Goal: Use online tool/utility: Utilize a website feature to perform a specific function

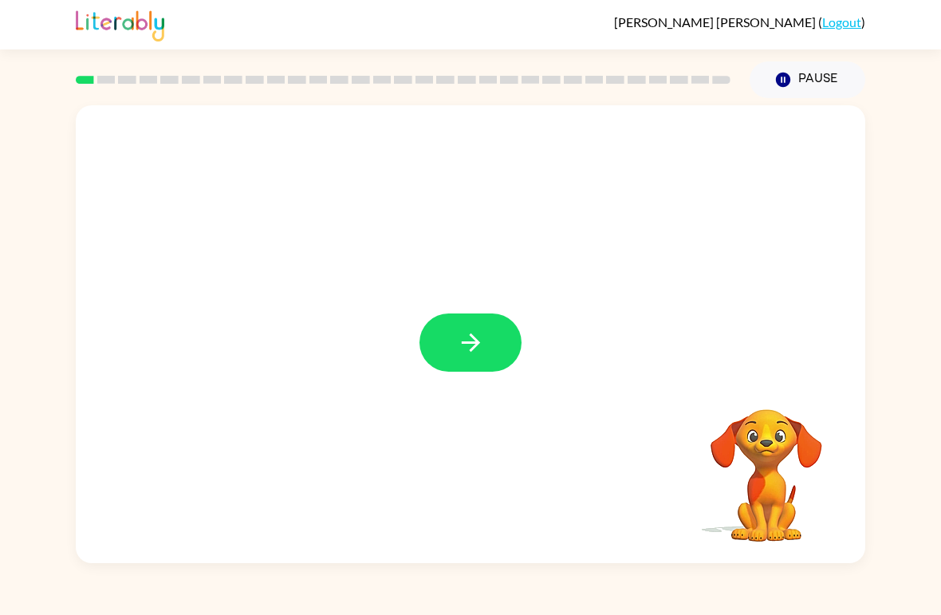
click at [472, 331] on icon "button" at bounding box center [471, 342] width 28 height 28
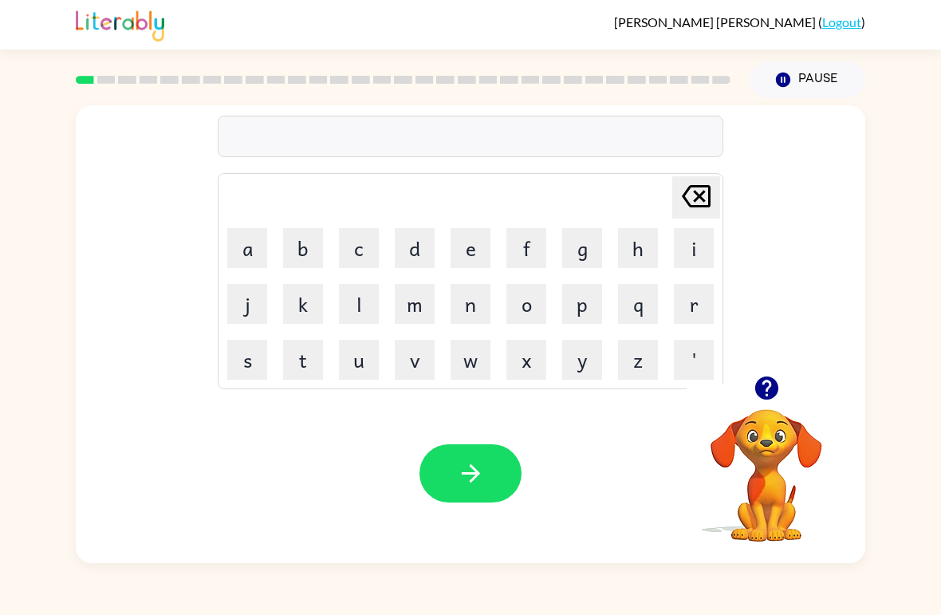
click at [766, 383] on icon "button" at bounding box center [765, 387] width 23 height 23
click at [313, 242] on button "b" at bounding box center [303, 248] width 40 height 40
click at [503, 317] on td "o" at bounding box center [526, 304] width 54 height 54
click at [528, 318] on button "o" at bounding box center [526, 304] width 40 height 40
click at [712, 315] on button "r" at bounding box center [694, 304] width 40 height 40
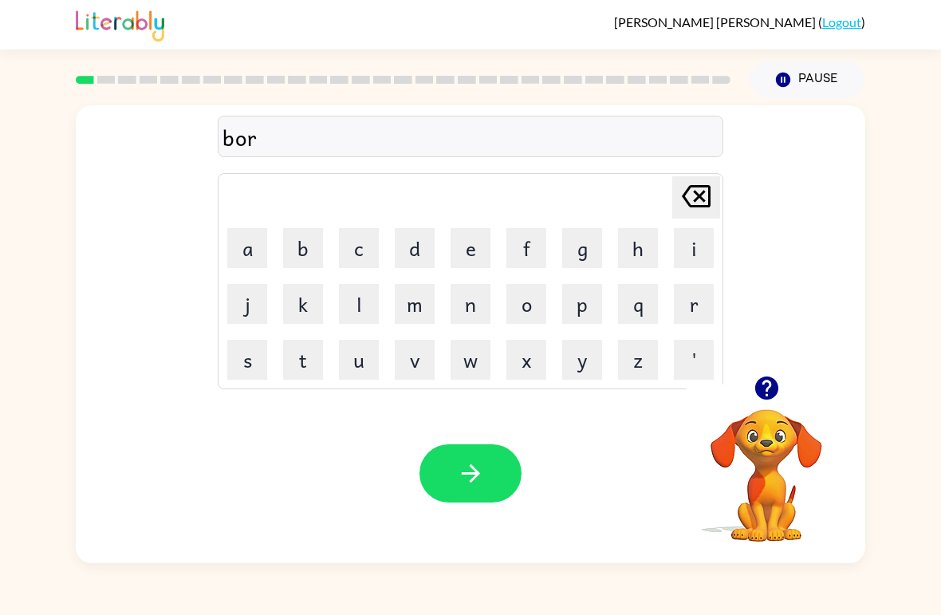
click at [419, 246] on button "d" at bounding box center [415, 248] width 40 height 40
click at [471, 250] on button "e" at bounding box center [470, 248] width 40 height 40
click at [682, 310] on button "r" at bounding box center [694, 304] width 40 height 40
click at [498, 476] on button "button" at bounding box center [470, 473] width 102 height 58
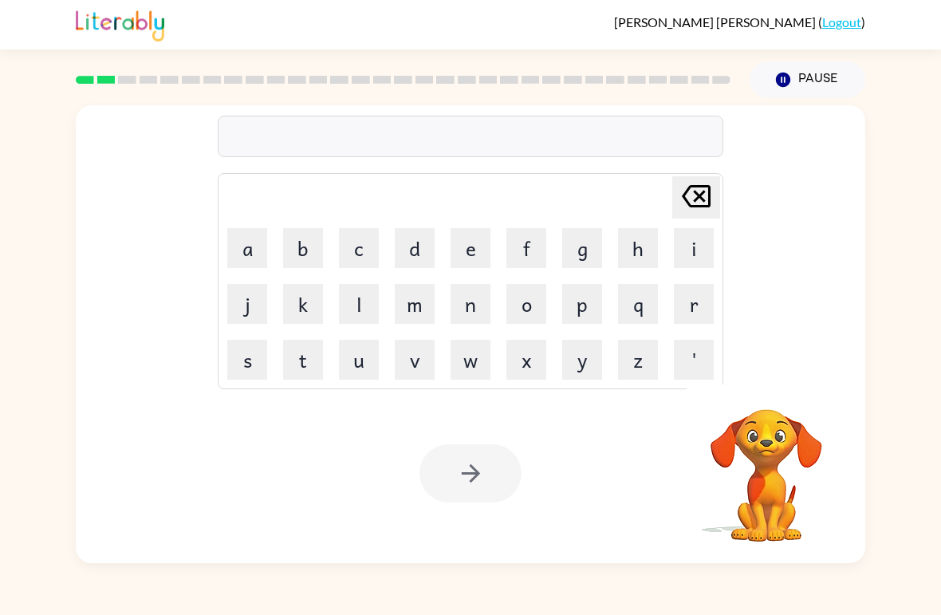
click at [482, 467] on div at bounding box center [470, 473] width 102 height 58
click at [710, 293] on button "r" at bounding box center [694, 304] width 40 height 40
click at [529, 311] on button "o" at bounding box center [526, 304] width 40 height 40
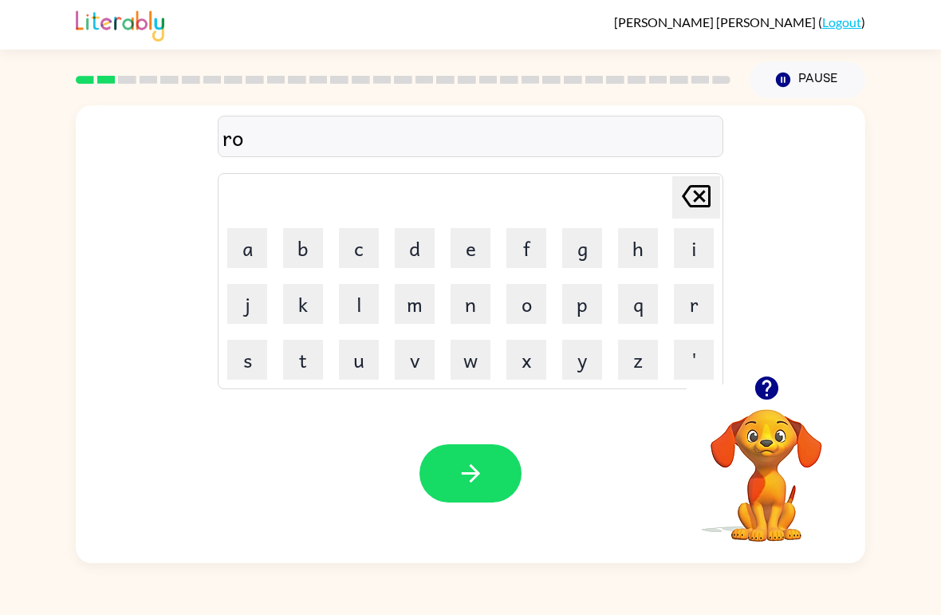
click at [364, 352] on button "u" at bounding box center [359, 360] width 40 height 40
click at [461, 297] on button "n" at bounding box center [470, 304] width 40 height 40
click at [424, 240] on button "d" at bounding box center [415, 248] width 40 height 40
click at [496, 496] on button "button" at bounding box center [470, 473] width 102 height 58
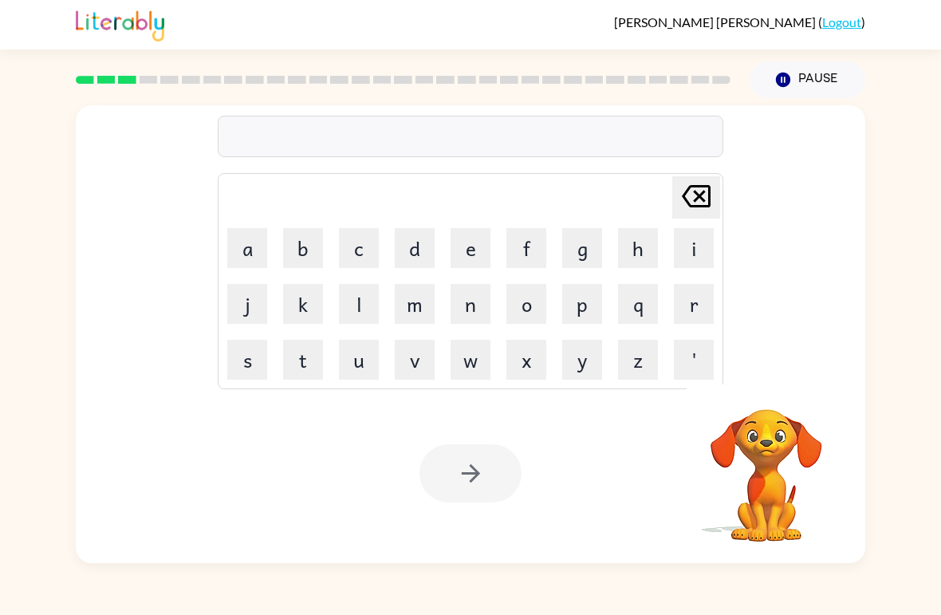
click at [484, 489] on div at bounding box center [470, 473] width 102 height 58
click at [422, 313] on button "m" at bounding box center [415, 304] width 40 height 40
click at [244, 246] on button "a" at bounding box center [247, 248] width 40 height 40
click at [356, 236] on button "c" at bounding box center [359, 248] width 40 height 40
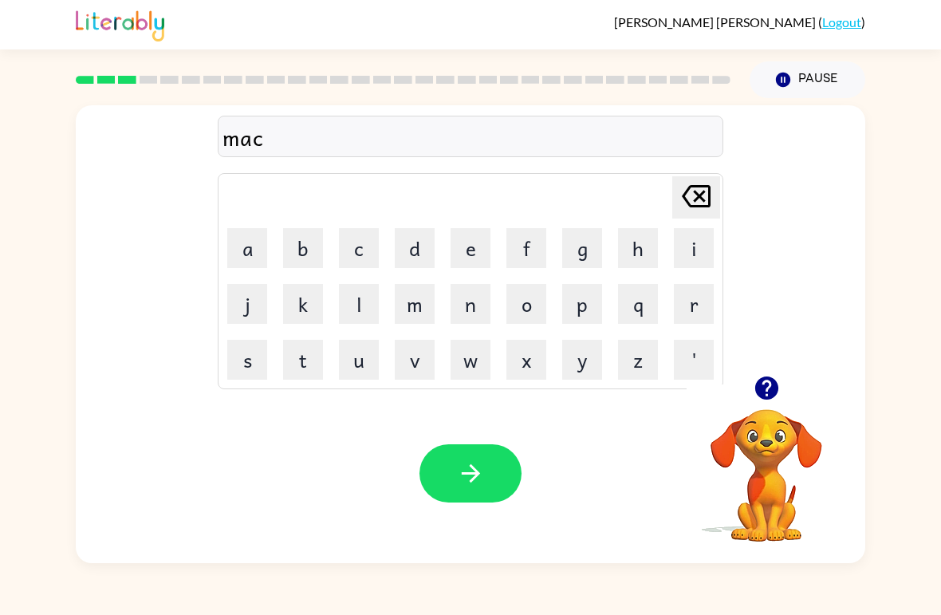
click at [627, 237] on button "h" at bounding box center [638, 248] width 40 height 40
click at [687, 251] on button "i" at bounding box center [694, 248] width 40 height 40
click at [454, 302] on button "n" at bounding box center [470, 304] width 40 height 40
click at [466, 246] on button "e" at bounding box center [470, 248] width 40 height 40
click at [501, 498] on button "button" at bounding box center [470, 473] width 102 height 58
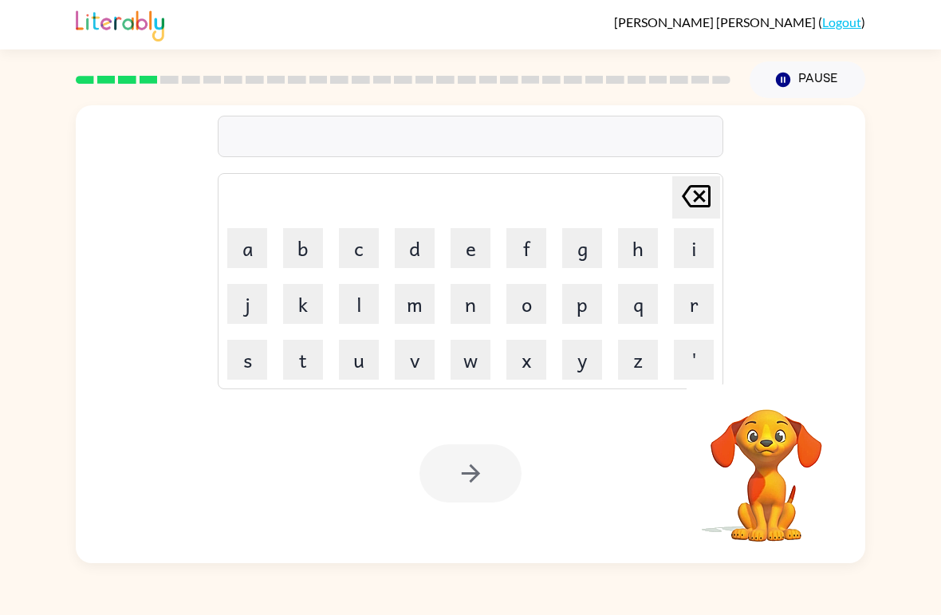
click at [789, 598] on div "[PERSON_NAME] ( Logout ) Pause Pause Delete Delete last character input a b c d…" at bounding box center [470, 307] width 941 height 615
click at [322, 355] on button "t" at bounding box center [303, 360] width 40 height 40
click at [694, 303] on button "r" at bounding box center [694, 304] width 40 height 40
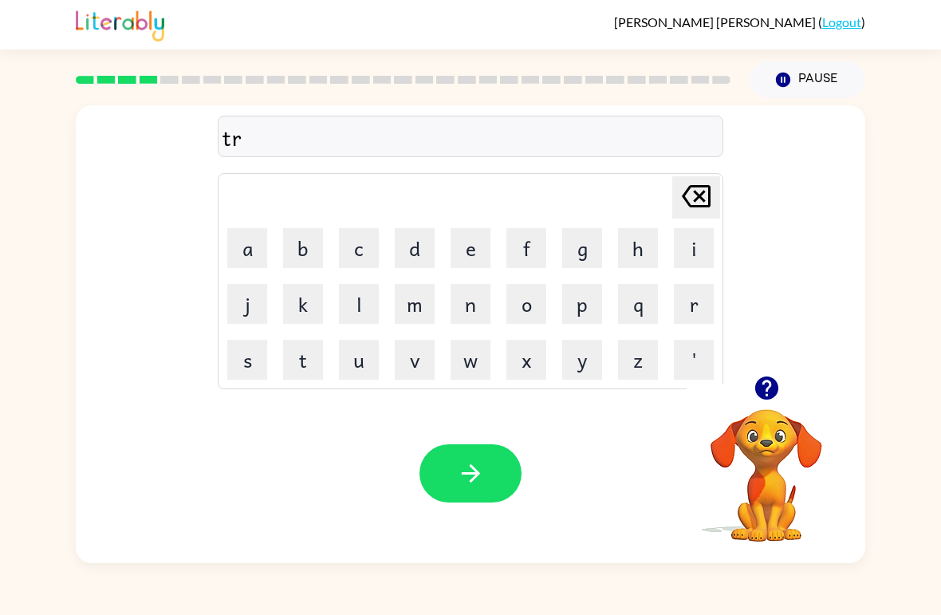
click at [682, 252] on button "i" at bounding box center [694, 248] width 40 height 40
click at [485, 305] on button "n" at bounding box center [470, 304] width 40 height 40
click at [700, 195] on icon at bounding box center [696, 196] width 29 height 22
click at [234, 254] on button "a" at bounding box center [247, 248] width 40 height 40
click at [694, 187] on icon at bounding box center [696, 196] width 29 height 22
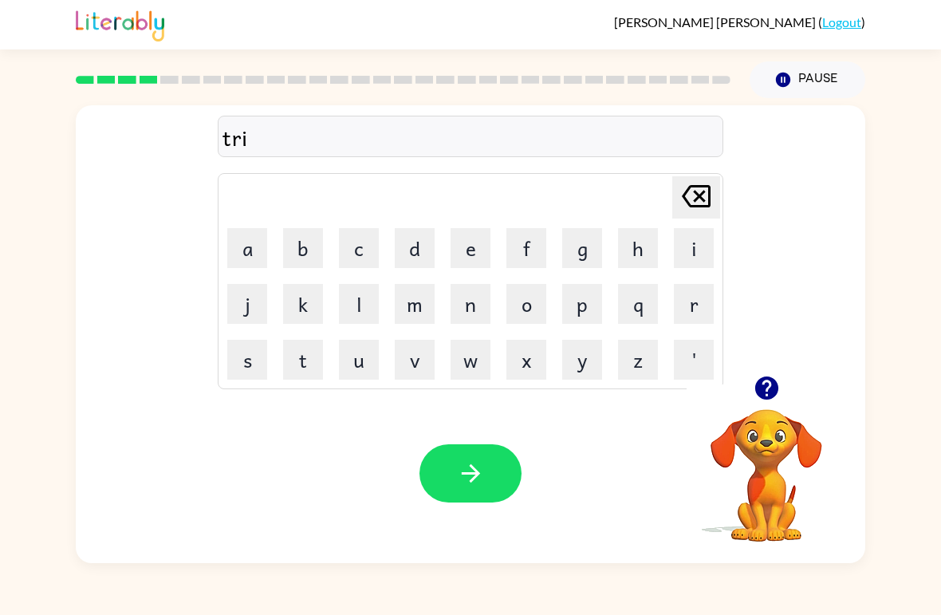
click at [694, 187] on icon at bounding box center [696, 196] width 29 height 22
click at [250, 247] on button "a" at bounding box center [247, 248] width 40 height 40
click at [678, 254] on button "i" at bounding box center [694, 248] width 40 height 40
click at [479, 310] on button "n" at bounding box center [470, 304] width 40 height 40
click at [490, 495] on button "button" at bounding box center [470, 473] width 102 height 58
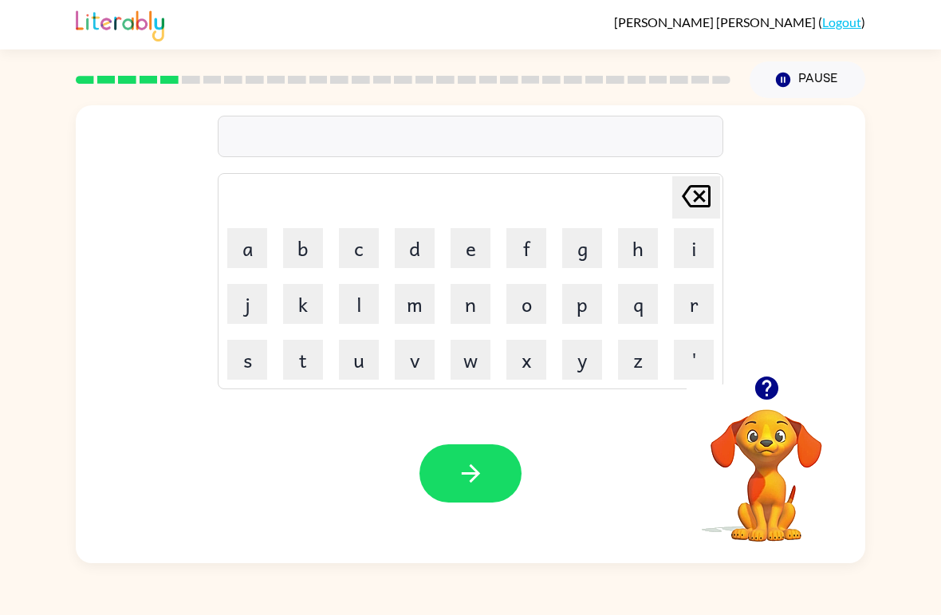
click at [415, 246] on button "d" at bounding box center [415, 248] width 40 height 40
click at [478, 238] on button "e" at bounding box center [470, 248] width 40 height 40
click at [530, 250] on button "f" at bounding box center [526, 248] width 40 height 40
click at [474, 247] on button "e" at bounding box center [470, 248] width 40 height 40
click at [486, 306] on button "n" at bounding box center [470, 304] width 40 height 40
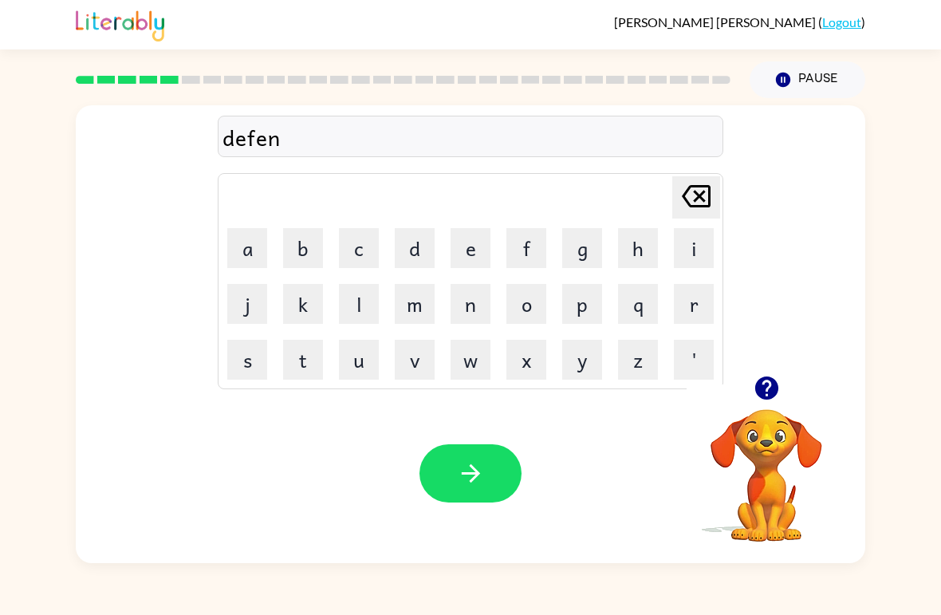
click at [356, 260] on button "c" at bounding box center [359, 248] width 40 height 40
click at [480, 254] on button "e" at bounding box center [470, 248] width 40 height 40
click at [691, 250] on button "i" at bounding box center [694, 248] width 40 height 40
click at [425, 366] on button "v" at bounding box center [415, 360] width 40 height 40
click at [469, 248] on button "e" at bounding box center [470, 248] width 40 height 40
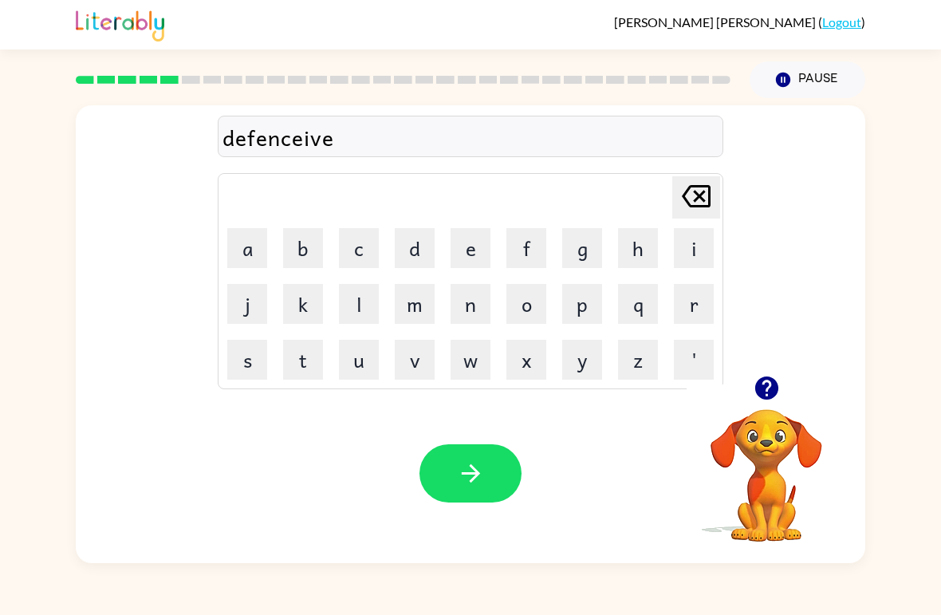
click at [509, 485] on button "button" at bounding box center [470, 473] width 102 height 58
click at [423, 356] on button "v" at bounding box center [415, 360] width 40 height 40
click at [245, 254] on button "a" at bounding box center [247, 248] width 40 height 40
click at [367, 254] on button "c" at bounding box center [359, 248] width 40 height 40
click at [249, 250] on button "a" at bounding box center [247, 248] width 40 height 40
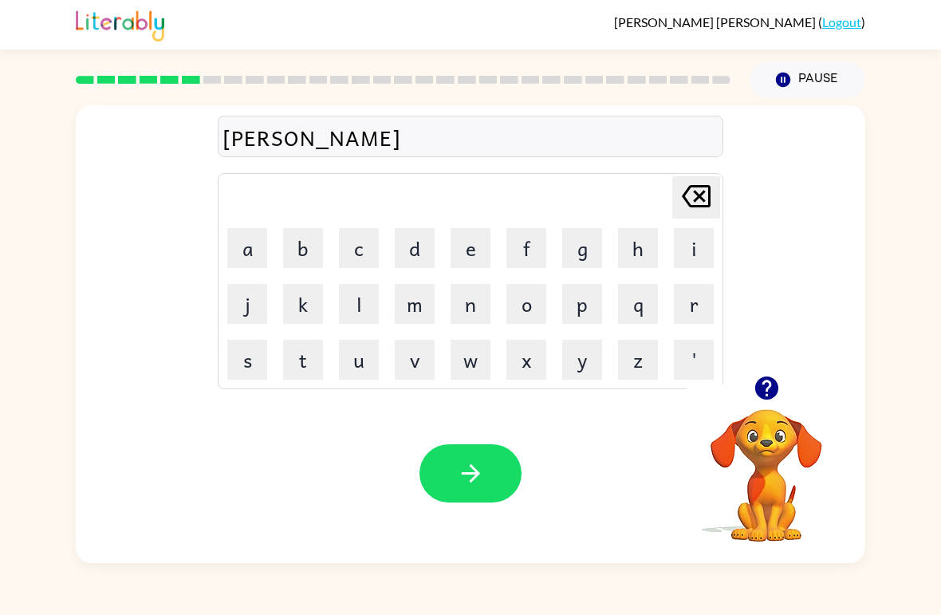
click at [320, 360] on button "t" at bounding box center [303, 360] width 40 height 40
click at [686, 252] on button "i" at bounding box center [694, 248] width 40 height 40
click at [532, 300] on button "o" at bounding box center [526, 304] width 40 height 40
click at [698, 191] on icon "[PERSON_NAME] last character input" at bounding box center [696, 196] width 38 height 38
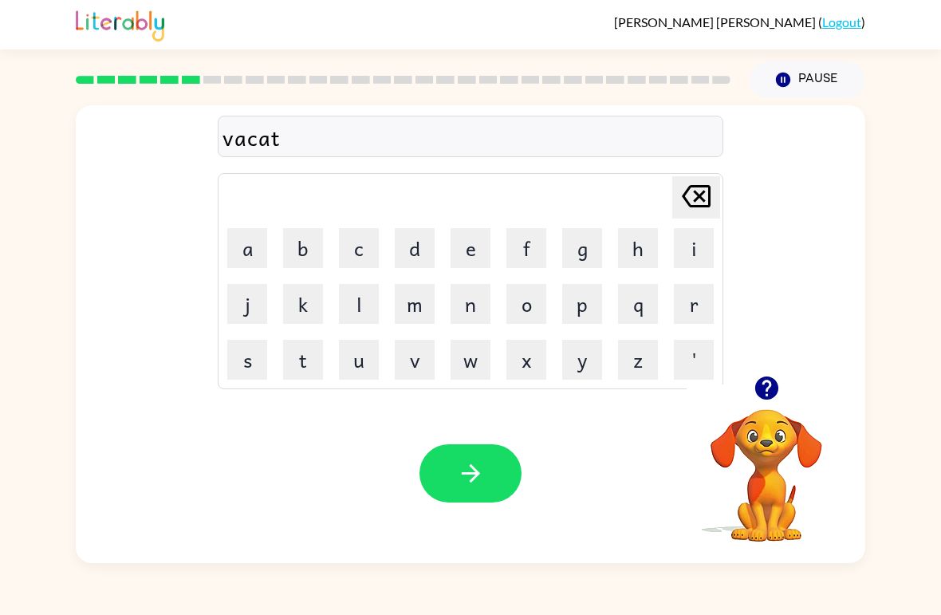
click at [690, 258] on button "i" at bounding box center [694, 248] width 40 height 40
click at [472, 309] on button "n" at bounding box center [470, 304] width 40 height 40
click at [713, 203] on icon "[PERSON_NAME] last character input" at bounding box center [696, 196] width 38 height 38
click at [534, 304] on button "o" at bounding box center [526, 304] width 40 height 40
click at [471, 308] on button "n" at bounding box center [470, 304] width 40 height 40
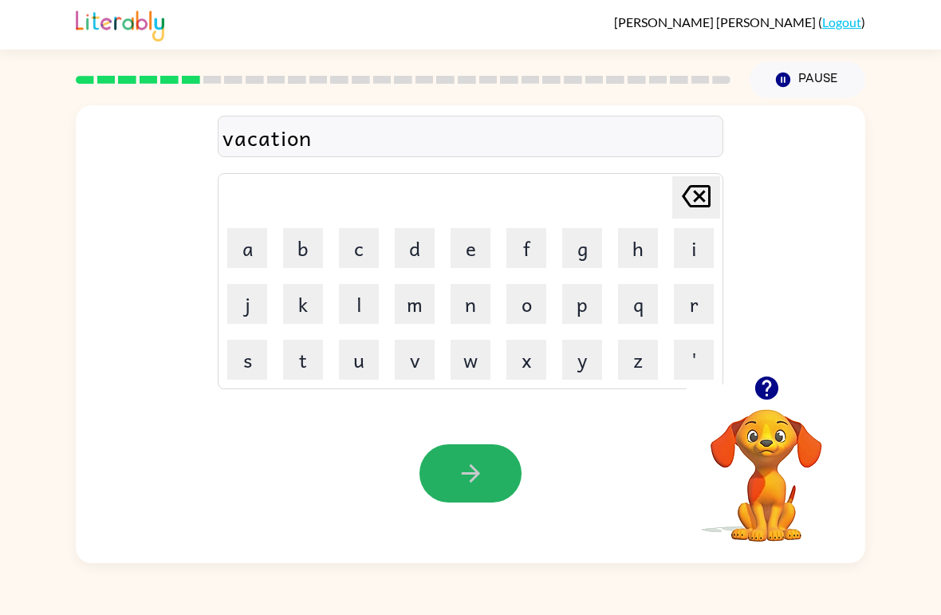
click at [492, 478] on button "button" at bounding box center [470, 473] width 102 height 58
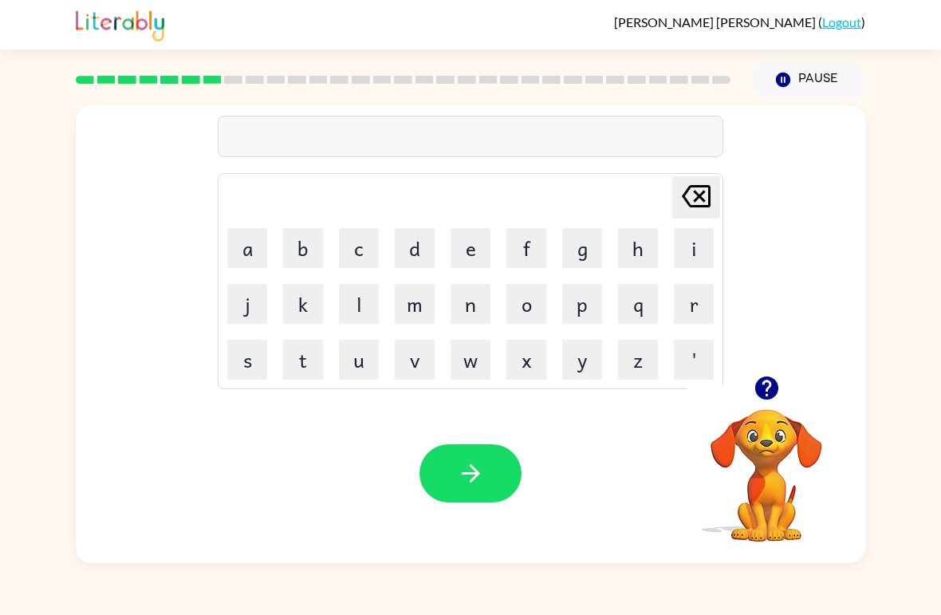
click at [588, 313] on button "p" at bounding box center [582, 304] width 40 height 40
click at [360, 364] on button "u" at bounding box center [359, 360] width 40 height 40
click at [411, 246] on button "d" at bounding box center [415, 248] width 40 height 40
click at [373, 304] on button "l" at bounding box center [359, 304] width 40 height 40
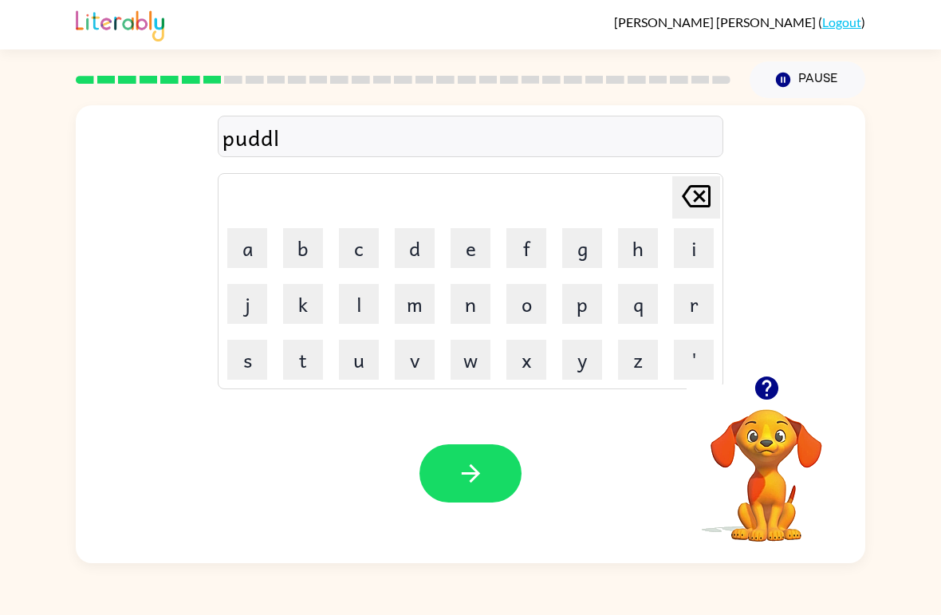
click at [470, 246] on button "e" at bounding box center [470, 248] width 40 height 40
click at [462, 474] on icon "button" at bounding box center [470, 473] width 18 height 18
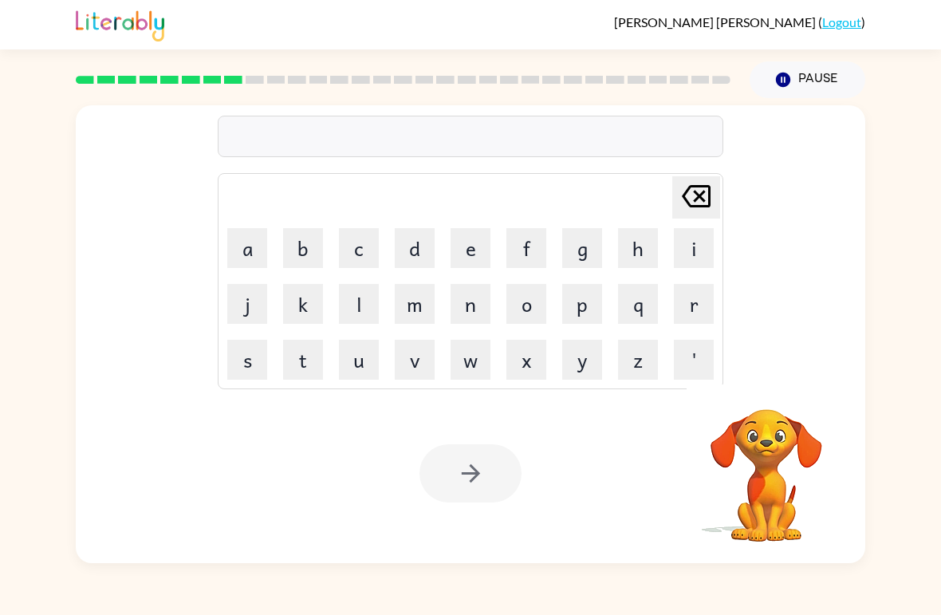
click at [402, 306] on button "m" at bounding box center [415, 304] width 40 height 40
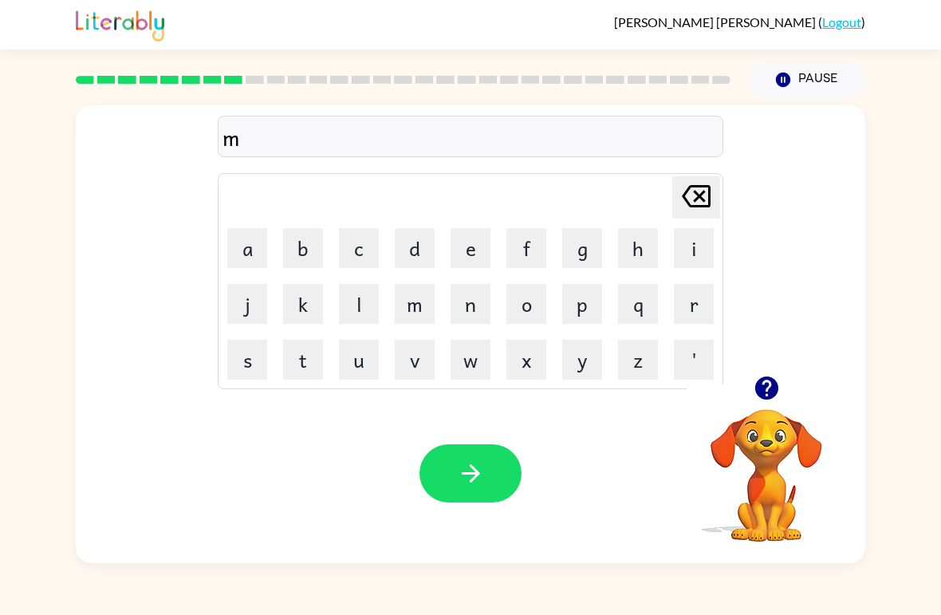
click at [682, 254] on button "i" at bounding box center [694, 248] width 40 height 40
click at [776, 393] on icon "button" at bounding box center [765, 387] width 23 height 23
click at [235, 259] on button "a" at bounding box center [247, 248] width 40 height 40
click at [678, 189] on icon "[PERSON_NAME] last character input" at bounding box center [696, 196] width 38 height 38
click at [235, 251] on button "a" at bounding box center [247, 248] width 40 height 40
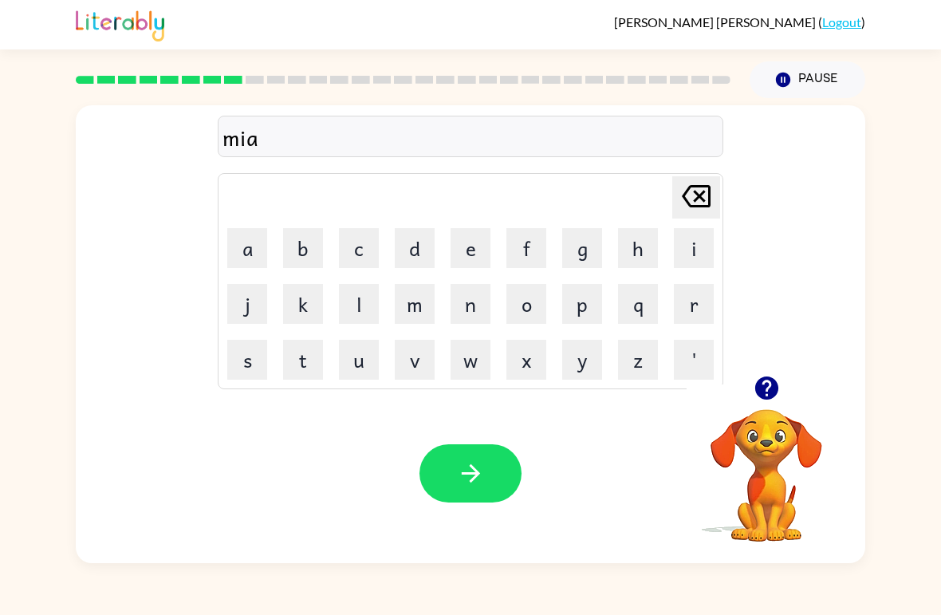
click at [700, 308] on button "r" at bounding box center [694, 304] width 40 height 40
click at [254, 238] on button "a" at bounding box center [247, 248] width 40 height 40
click at [345, 240] on button "c" at bounding box center [359, 248] width 40 height 40
click at [359, 305] on button "l" at bounding box center [359, 304] width 40 height 40
click at [452, 253] on button "e" at bounding box center [470, 248] width 40 height 40
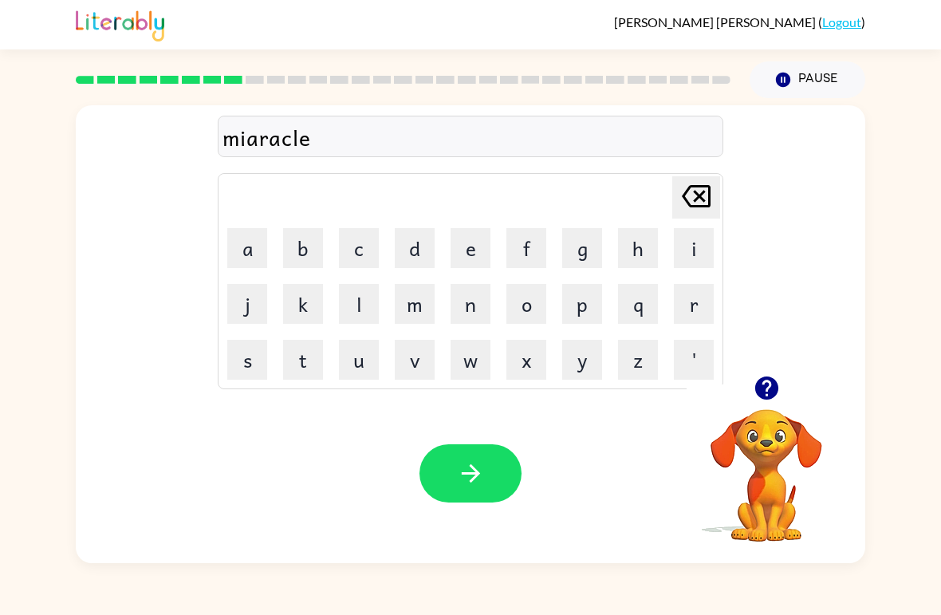
click at [470, 500] on button "button" at bounding box center [470, 473] width 102 height 58
click at [761, 385] on icon "button" at bounding box center [765, 387] width 23 height 23
click at [419, 300] on button "m" at bounding box center [415, 304] width 40 height 40
click at [691, 244] on button "i" at bounding box center [694, 248] width 40 height 40
click at [400, 238] on button "d" at bounding box center [415, 248] width 40 height 40
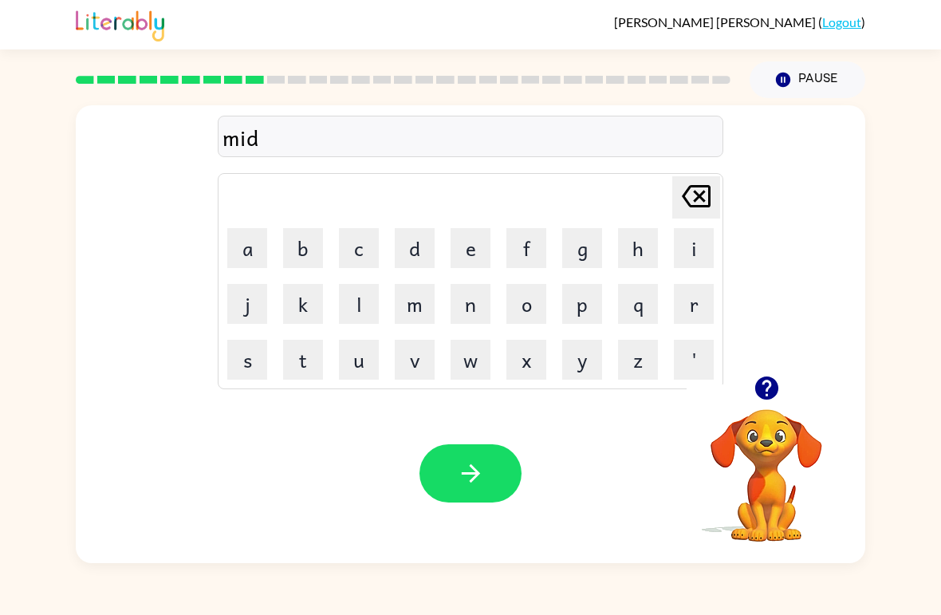
click at [428, 309] on button "m" at bounding box center [415, 304] width 40 height 40
click at [528, 309] on button "o" at bounding box center [526, 304] width 40 height 40
click at [675, 318] on button "r" at bounding box center [694, 304] width 40 height 40
click at [469, 294] on button "n" at bounding box center [470, 304] width 40 height 40
click at [682, 242] on button "i" at bounding box center [694, 248] width 40 height 40
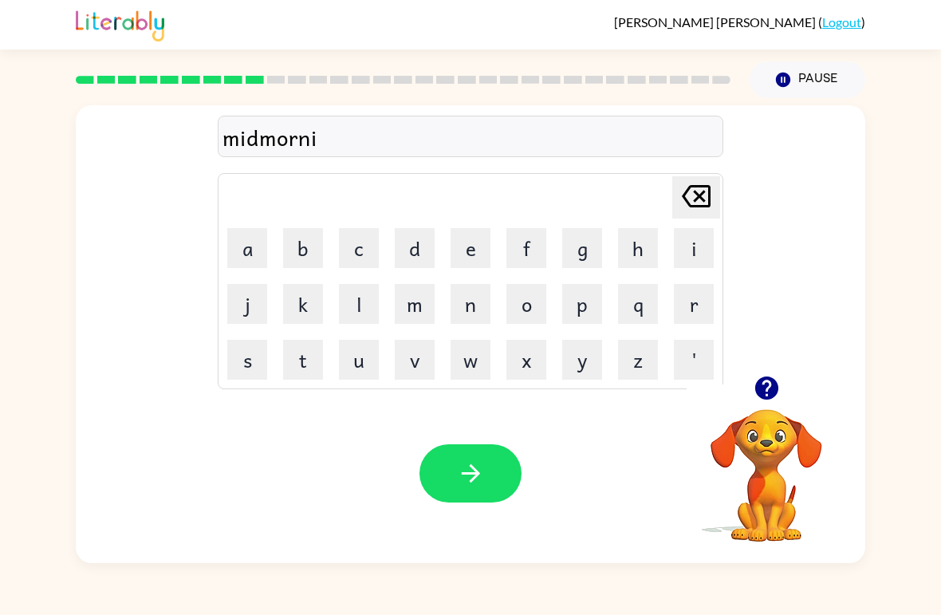
click at [470, 296] on button "n" at bounding box center [470, 304] width 40 height 40
click at [566, 245] on button "g" at bounding box center [582, 248] width 40 height 40
click at [486, 493] on button "button" at bounding box center [470, 473] width 102 height 58
click at [406, 246] on button "d" at bounding box center [415, 248] width 40 height 40
click at [690, 247] on button "i" at bounding box center [694, 248] width 40 height 40
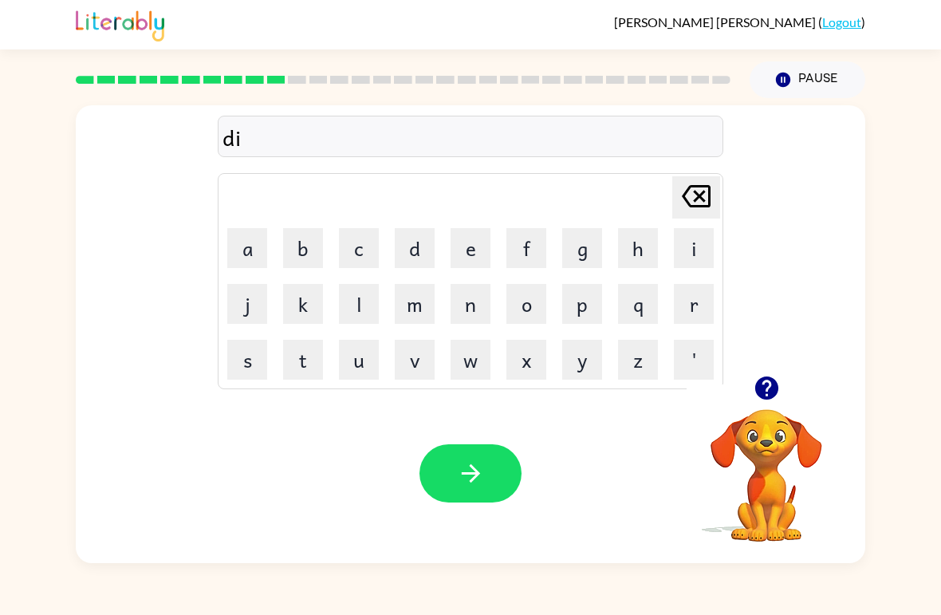
click at [238, 363] on button "s" at bounding box center [247, 360] width 40 height 40
click at [309, 360] on button "t" at bounding box center [303, 360] width 40 height 40
click at [709, 304] on button "r" at bounding box center [694, 304] width 40 height 40
click at [366, 353] on button "u" at bounding box center [359, 360] width 40 height 40
click at [246, 357] on button "s" at bounding box center [247, 360] width 40 height 40
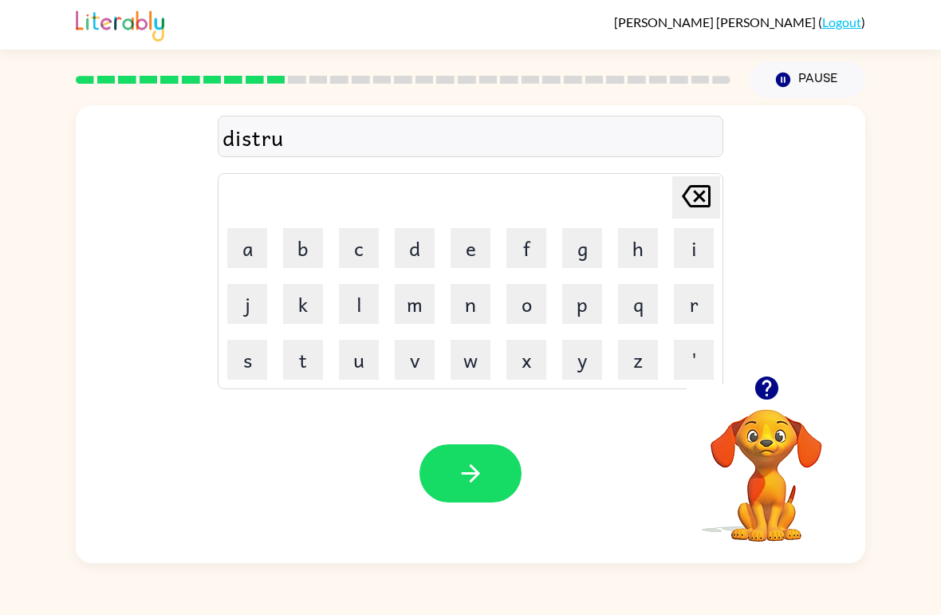
click at [302, 361] on button "t" at bounding box center [303, 360] width 40 height 40
click at [456, 453] on button "button" at bounding box center [470, 473] width 102 height 58
click at [678, 289] on button "r" at bounding box center [694, 304] width 40 height 40
click at [517, 303] on button "o" at bounding box center [526, 304] width 40 height 40
click at [416, 238] on button "d" at bounding box center [415, 248] width 40 height 40
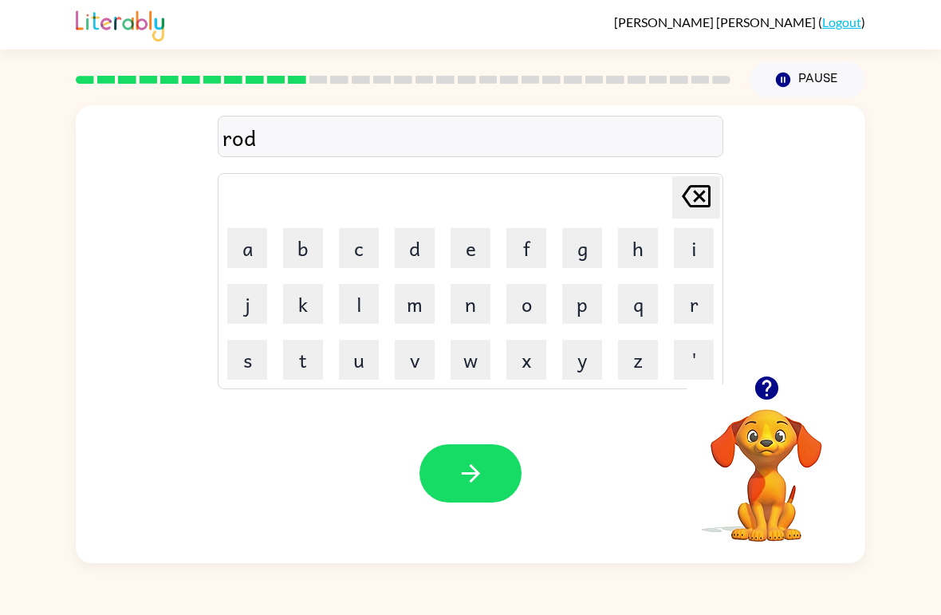
click at [467, 253] on button "e" at bounding box center [470, 248] width 40 height 40
click at [496, 482] on button "button" at bounding box center [470, 473] width 102 height 58
click at [368, 369] on button "u" at bounding box center [359, 360] width 40 height 40
click at [592, 321] on button "p" at bounding box center [582, 304] width 40 height 40
click at [598, 252] on button "g" at bounding box center [582, 248] width 40 height 40
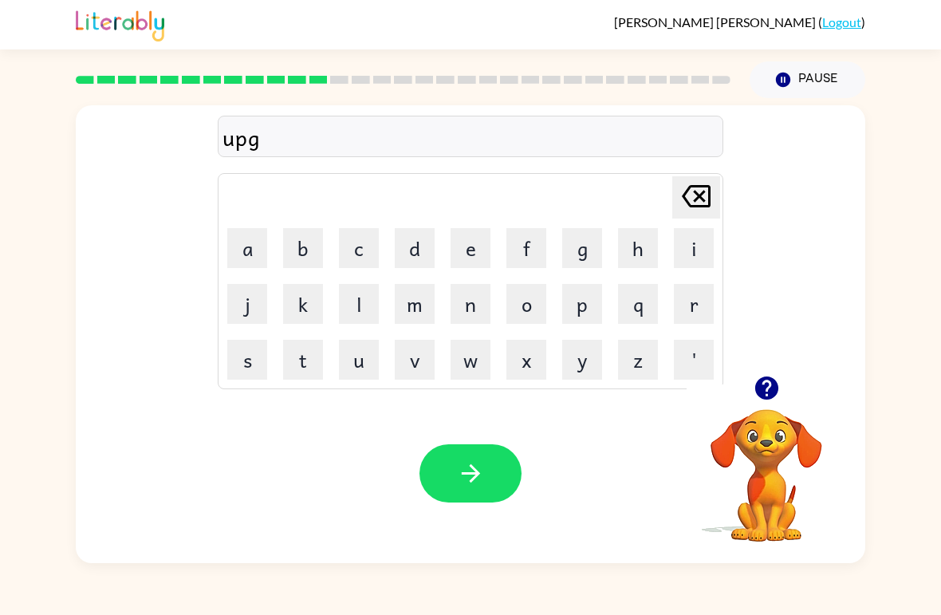
click at [687, 309] on button "r" at bounding box center [694, 304] width 40 height 40
click at [254, 247] on button "a" at bounding box center [247, 248] width 40 height 40
click at [419, 234] on button "d" at bounding box center [415, 248] width 40 height 40
click at [462, 242] on button "e" at bounding box center [470, 248] width 40 height 40
click at [453, 463] on button "button" at bounding box center [470, 473] width 102 height 58
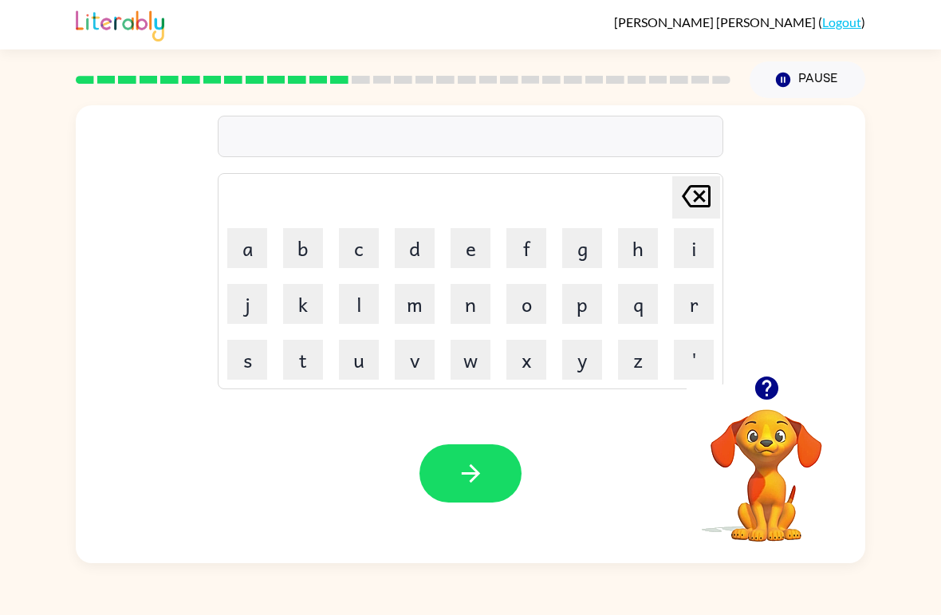
click at [769, 368] on button "button" at bounding box center [766, 388] width 41 height 41
click at [769, 368] on div "[PERSON_NAME] last character input a b c d e f g h i j k l m n o p q r s t u v …" at bounding box center [470, 240] width 789 height 270
click at [419, 303] on button "m" at bounding box center [415, 304] width 40 height 40
click at [262, 249] on button "a" at bounding box center [247, 248] width 40 height 40
click at [417, 242] on button "d" at bounding box center [415, 248] width 40 height 40
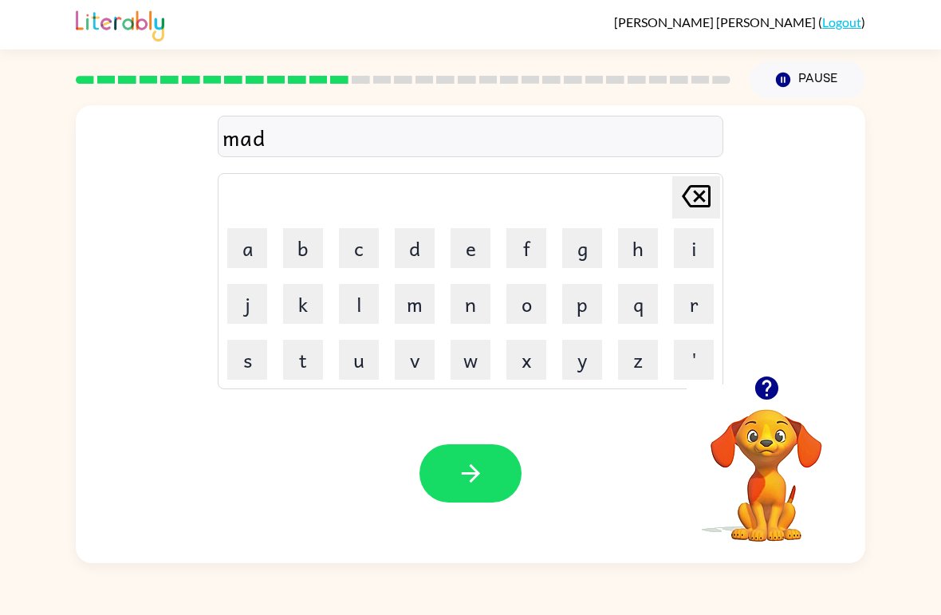
click at [479, 312] on button "n" at bounding box center [470, 304] width 40 height 40
click at [468, 250] on button "e" at bounding box center [470, 248] width 40 height 40
click at [246, 362] on button "s" at bounding box center [247, 360] width 40 height 40
click at [496, 486] on button "button" at bounding box center [470, 473] width 102 height 58
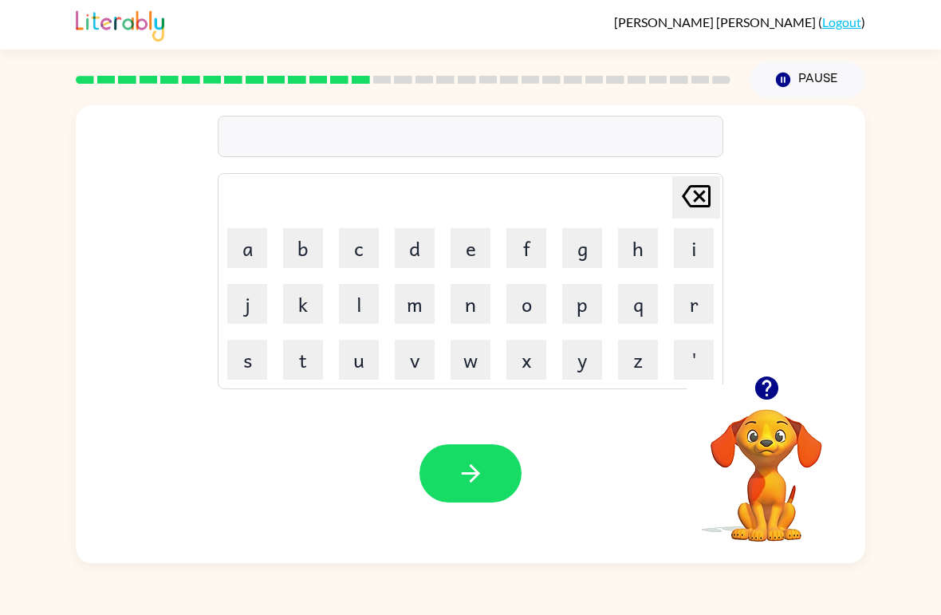
click at [293, 252] on button "b" at bounding box center [303, 248] width 40 height 40
click at [532, 312] on button "o" at bounding box center [526, 304] width 40 height 40
click at [360, 354] on button "u" at bounding box center [359, 360] width 40 height 40
click at [466, 309] on button "n" at bounding box center [470, 304] width 40 height 40
click at [686, 244] on button "i" at bounding box center [694, 248] width 40 height 40
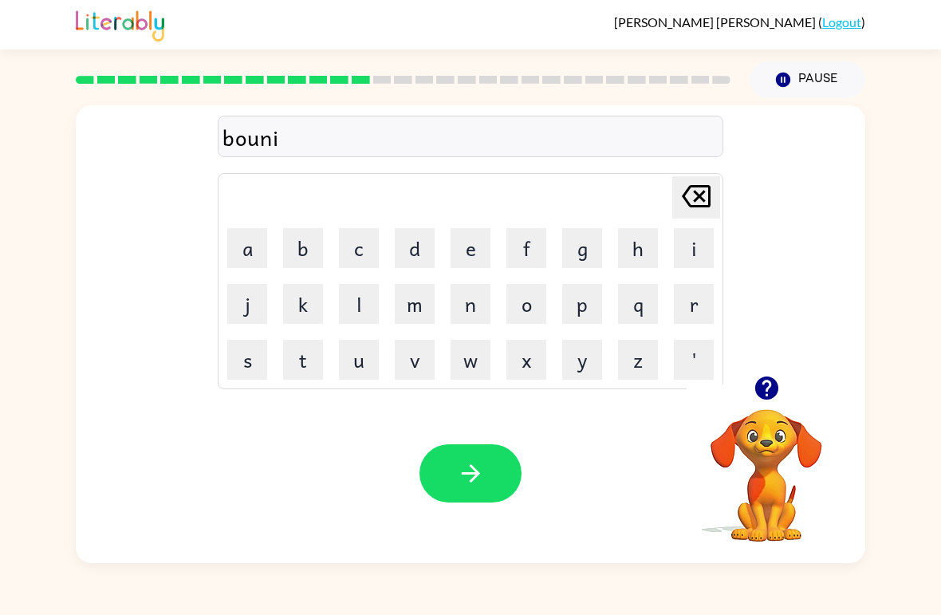
click at [250, 359] on button "s" at bounding box center [247, 360] width 40 height 40
click at [698, 188] on icon at bounding box center [696, 196] width 29 height 22
click at [698, 187] on icon at bounding box center [696, 196] width 29 height 22
click at [700, 200] on icon "[PERSON_NAME] last character input" at bounding box center [696, 196] width 38 height 38
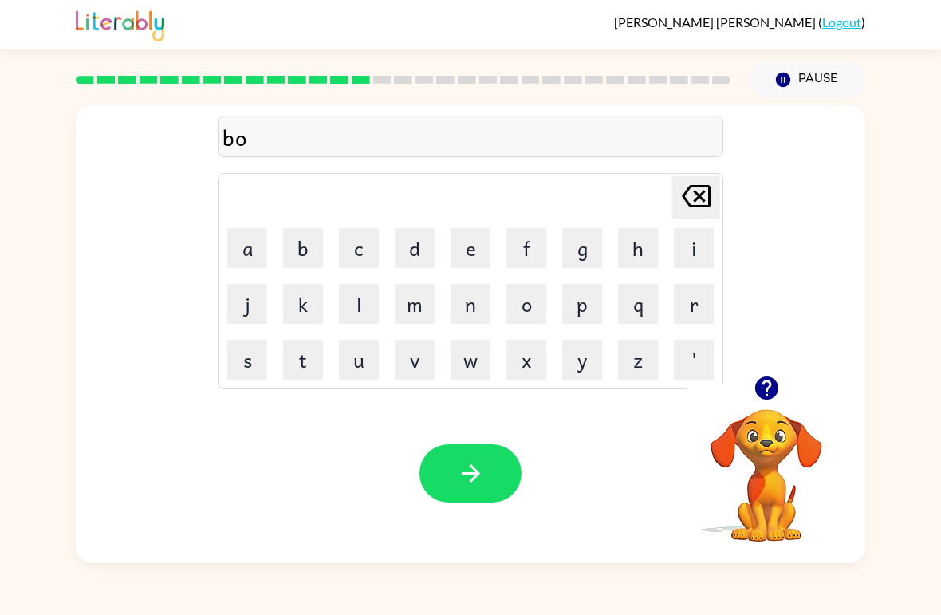
click at [706, 187] on icon at bounding box center [696, 196] width 29 height 22
click at [539, 306] on button "o" at bounding box center [526, 304] width 40 height 40
click at [360, 354] on button "u" at bounding box center [359, 360] width 40 height 40
click at [474, 316] on button "n" at bounding box center [470, 304] width 40 height 40
click at [254, 240] on button "a" at bounding box center [247, 248] width 40 height 40
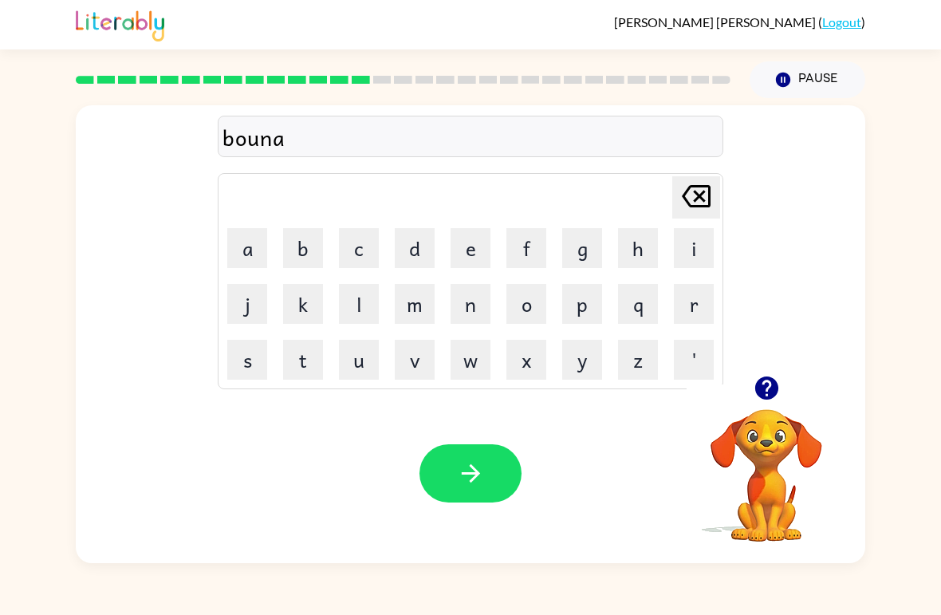
click at [239, 355] on button "s" at bounding box center [247, 360] width 40 height 40
click at [689, 207] on icon "[PERSON_NAME] last character input" at bounding box center [696, 196] width 38 height 38
click at [688, 207] on icon "[PERSON_NAME] last character input" at bounding box center [696, 196] width 38 height 38
click at [703, 209] on icon "[PERSON_NAME] last character input" at bounding box center [696, 196] width 38 height 38
click at [707, 207] on icon at bounding box center [696, 196] width 29 height 22
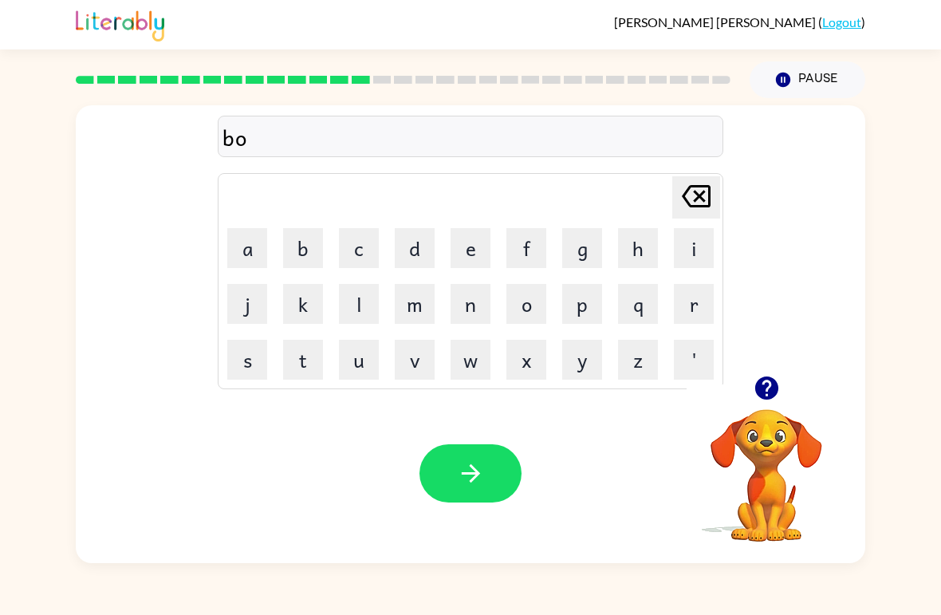
click at [479, 306] on button "n" at bounding box center [470, 304] width 40 height 40
click at [247, 251] on button "a" at bounding box center [247, 248] width 40 height 40
click at [356, 355] on button "u" at bounding box center [359, 360] width 40 height 40
click at [248, 364] on button "s" at bounding box center [247, 360] width 40 height 40
click at [700, 199] on icon at bounding box center [696, 196] width 29 height 22
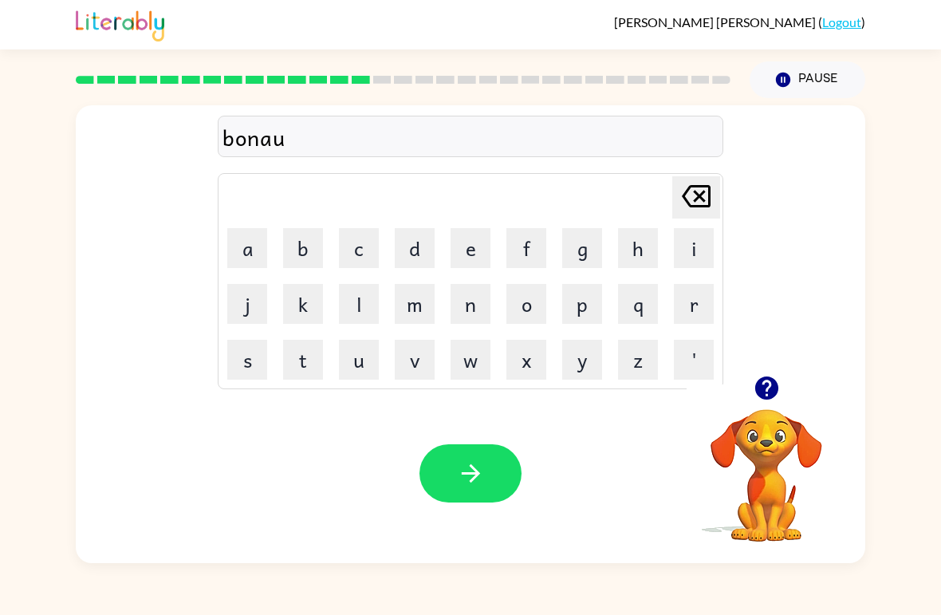
click at [699, 199] on icon "[PERSON_NAME] last character input" at bounding box center [696, 196] width 38 height 38
click at [246, 366] on button "s" at bounding box center [247, 360] width 40 height 40
click at [731, 182] on div "bonas Delete Delete last character input a b c d e f g h i j k l m n o p q r s …" at bounding box center [470, 240] width 789 height 270
click at [718, 182] on button "[PERSON_NAME] last character input" at bounding box center [696, 197] width 48 height 42
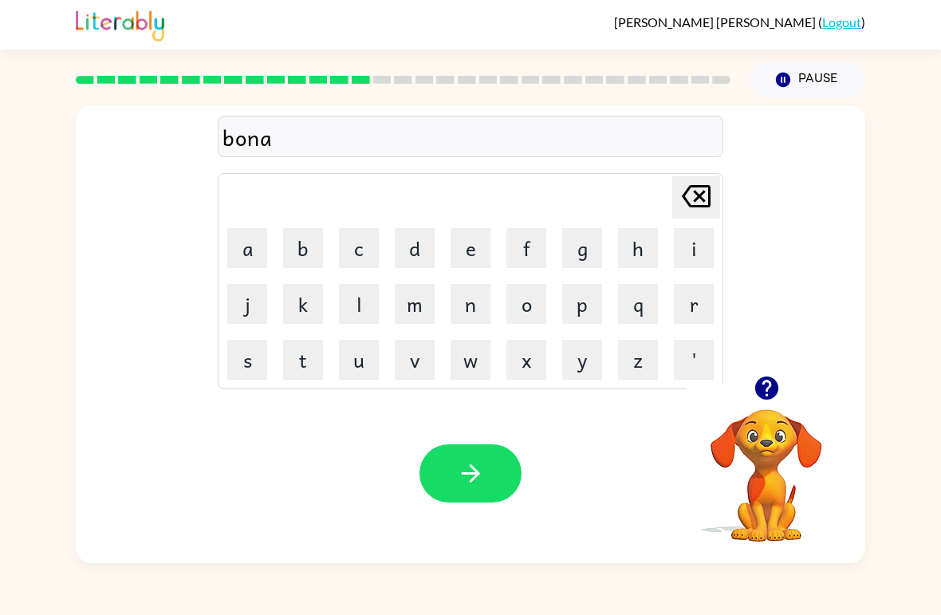
click at [711, 186] on icon "[PERSON_NAME] last character input" at bounding box center [696, 196] width 38 height 38
click at [694, 245] on button "i" at bounding box center [694, 248] width 40 height 40
click at [240, 360] on button "s" at bounding box center [247, 360] width 40 height 40
click at [713, 192] on icon "[PERSON_NAME] last character input" at bounding box center [696, 196] width 38 height 38
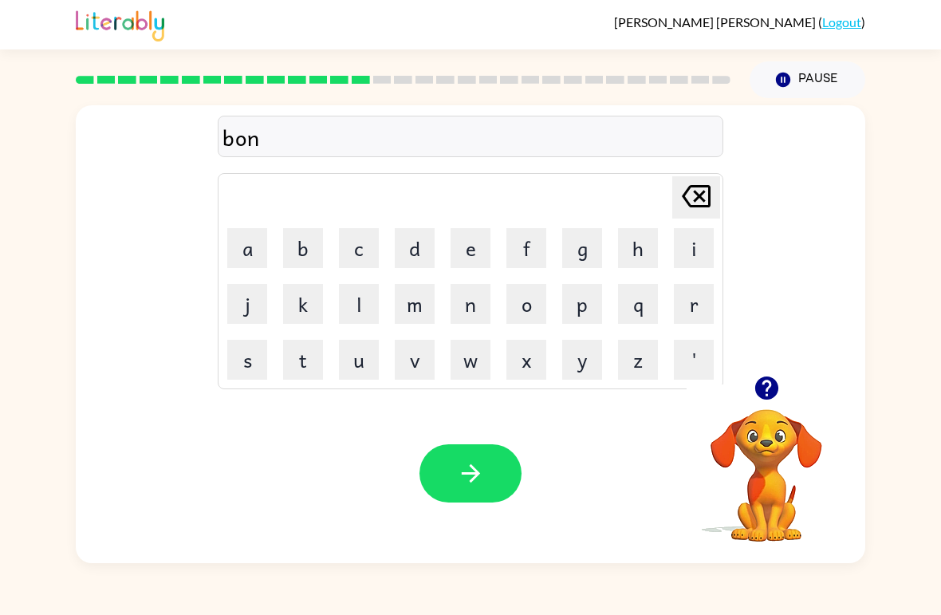
click at [709, 190] on icon at bounding box center [696, 196] width 29 height 22
click at [354, 362] on button "u" at bounding box center [359, 360] width 40 height 40
click at [467, 292] on button "n" at bounding box center [470, 304] width 40 height 40
click at [697, 244] on button "i" at bounding box center [694, 248] width 40 height 40
click at [262, 364] on button "s" at bounding box center [247, 360] width 40 height 40
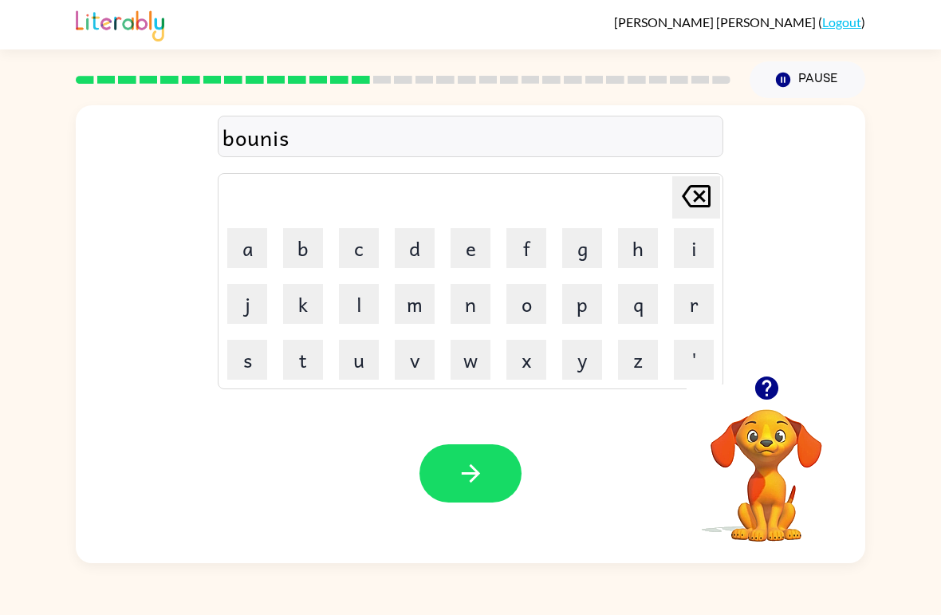
click at [494, 470] on button "button" at bounding box center [470, 473] width 102 height 58
click at [244, 374] on button "s" at bounding box center [247, 360] width 40 height 40
click at [765, 392] on icon "button" at bounding box center [765, 387] width 23 height 23
click at [466, 363] on button "w" at bounding box center [470, 360] width 40 height 40
click at [234, 265] on button "a" at bounding box center [247, 248] width 40 height 40
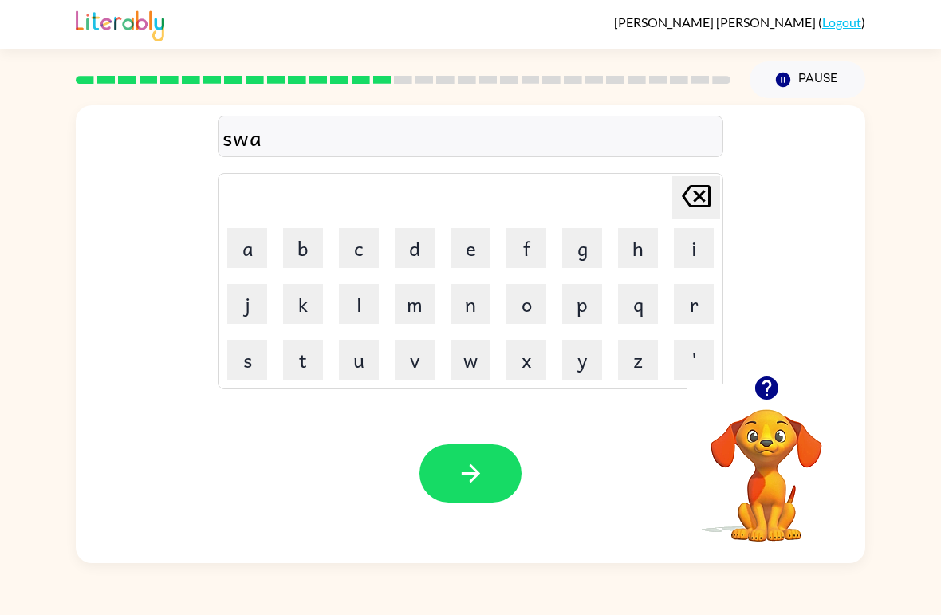
click at [690, 301] on button "r" at bounding box center [694, 304] width 40 height 40
click at [413, 308] on button "m" at bounding box center [415, 304] width 40 height 40
click at [486, 486] on button "button" at bounding box center [470, 473] width 102 height 58
click at [694, 303] on button "r" at bounding box center [694, 304] width 40 height 40
click at [254, 250] on button "a" at bounding box center [247, 248] width 40 height 40
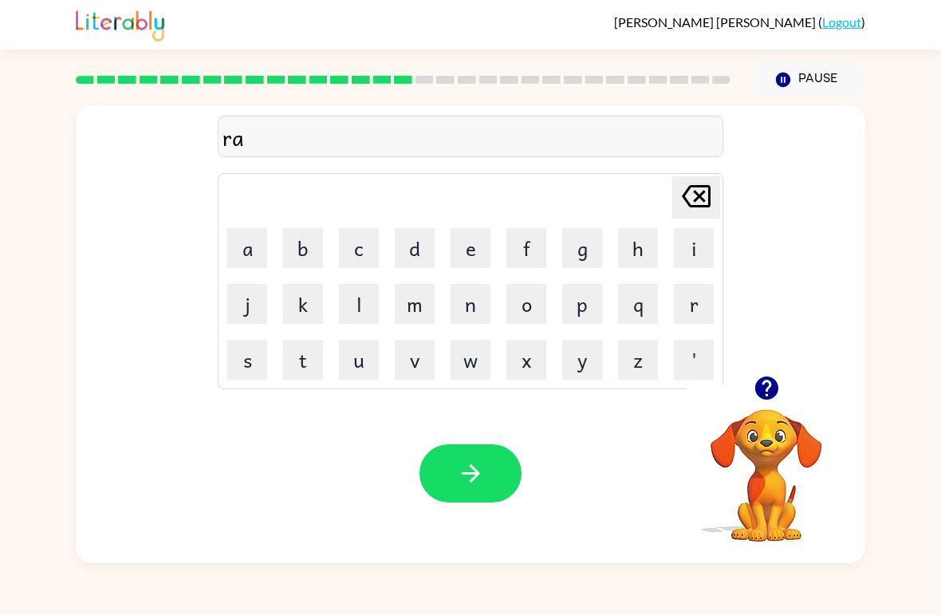
click at [422, 308] on button "m" at bounding box center [415, 304] width 40 height 40
click at [451, 482] on button "button" at bounding box center [470, 473] width 102 height 58
click at [309, 249] on button "b" at bounding box center [303, 248] width 40 height 40
click at [694, 311] on button "r" at bounding box center [694, 304] width 40 height 40
click at [693, 311] on button "r" at bounding box center [694, 304] width 40 height 40
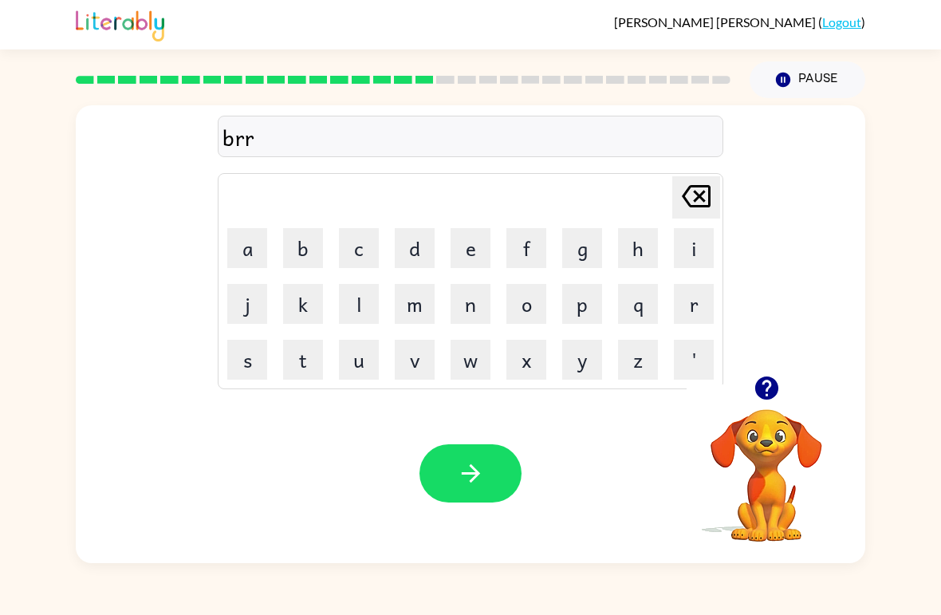
click at [685, 217] on div "[PERSON_NAME] last character input" at bounding box center [696, 197] width 38 height 41
click at [688, 258] on button "i" at bounding box center [694, 248] width 40 height 40
click at [407, 302] on button "m" at bounding box center [415, 304] width 40 height 40
click at [702, 247] on button "i" at bounding box center [694, 248] width 40 height 40
click at [478, 306] on button "n" at bounding box center [470, 304] width 40 height 40
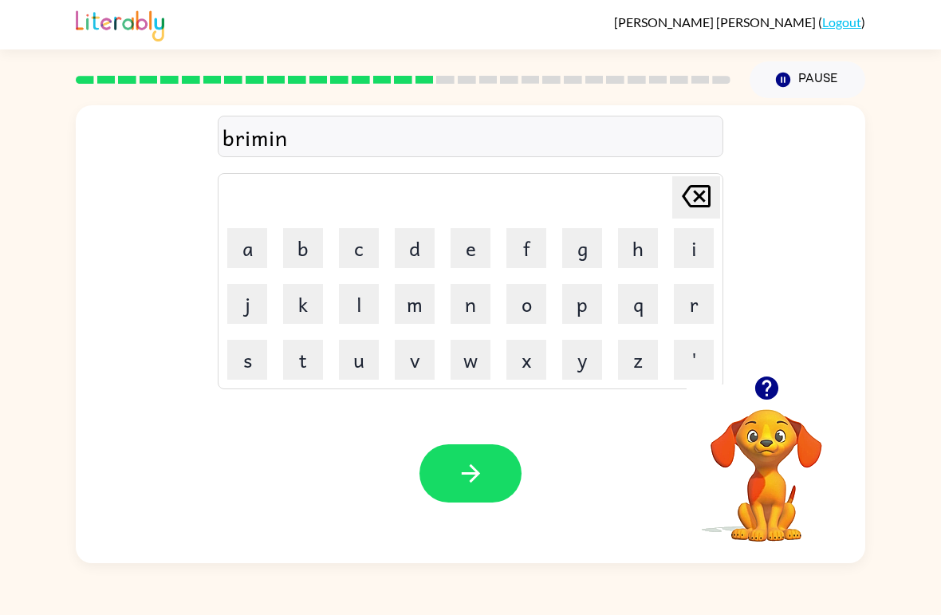
click at [576, 246] on button "g" at bounding box center [582, 248] width 40 height 40
click at [471, 481] on icon "button" at bounding box center [470, 473] width 18 height 18
click at [763, 384] on icon "button" at bounding box center [767, 388] width 28 height 28
click at [686, 311] on button "r" at bounding box center [694, 304] width 40 height 40
click at [257, 357] on button "s" at bounding box center [247, 360] width 40 height 40
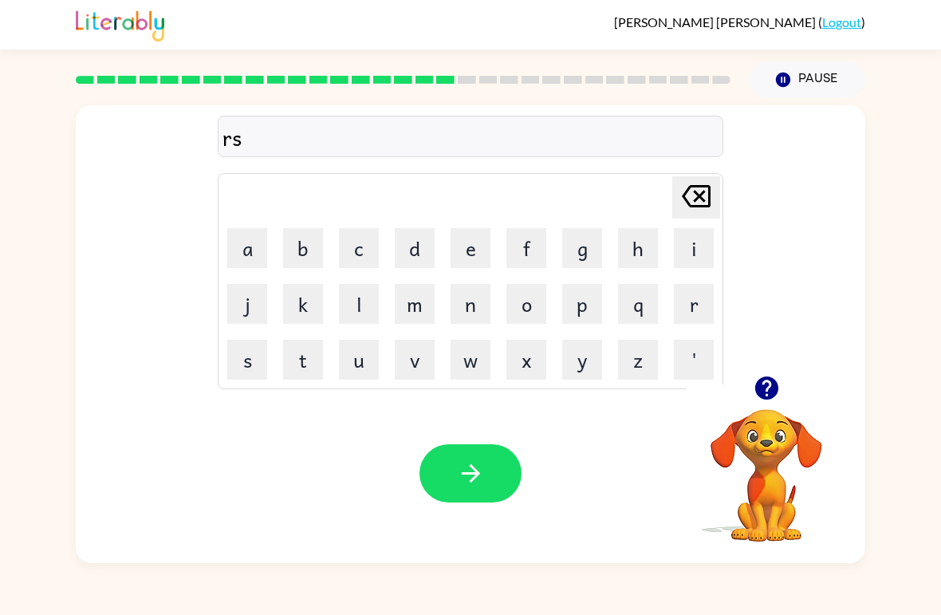
click at [309, 309] on button "k" at bounding box center [303, 304] width 40 height 40
click at [580, 356] on button "y" at bounding box center [582, 360] width 40 height 40
click at [689, 195] on icon "[PERSON_NAME] last character input" at bounding box center [696, 196] width 38 height 38
click at [688, 195] on icon "[PERSON_NAME] last character input" at bounding box center [696, 196] width 38 height 38
click at [700, 199] on icon at bounding box center [696, 196] width 29 height 22
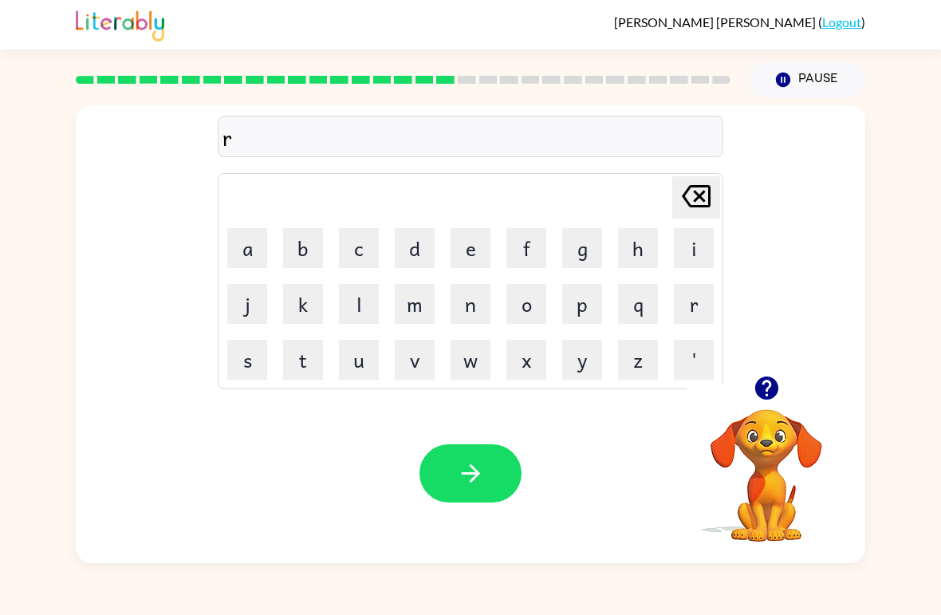
click at [687, 237] on button "i" at bounding box center [694, 248] width 40 height 40
click at [250, 361] on button "s" at bounding box center [247, 360] width 40 height 40
click at [298, 304] on button "k" at bounding box center [303, 304] width 40 height 40
click at [579, 360] on button "y" at bounding box center [582, 360] width 40 height 40
click at [684, 242] on button "i" at bounding box center [694, 248] width 40 height 40
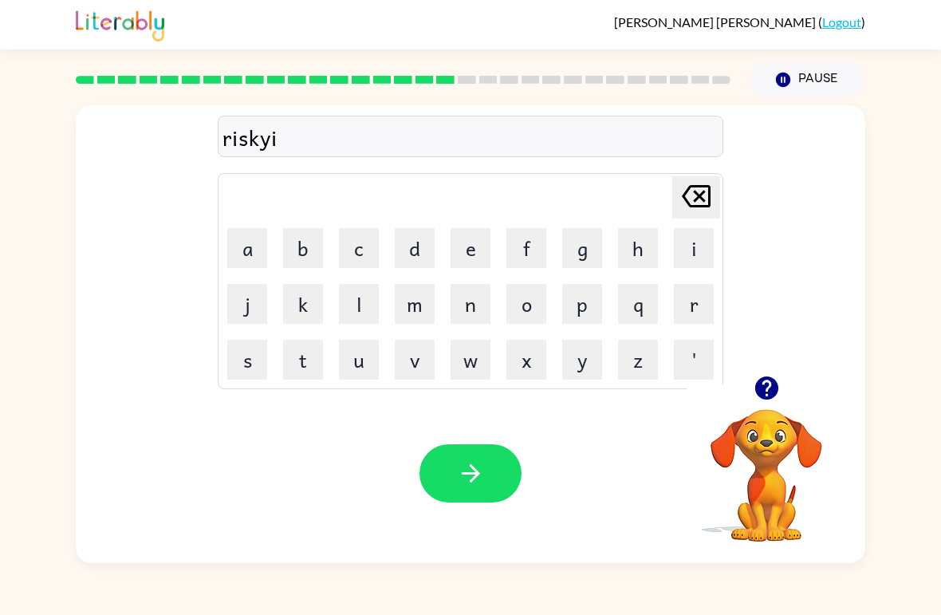
click at [239, 364] on button "s" at bounding box center [247, 360] width 40 height 40
click at [313, 366] on button "t" at bounding box center [303, 360] width 40 height 40
click at [478, 478] on icon "button" at bounding box center [471, 473] width 28 height 28
click at [244, 258] on button "a" at bounding box center [247, 248] width 40 height 40
click at [677, 289] on button "r" at bounding box center [694, 304] width 40 height 40
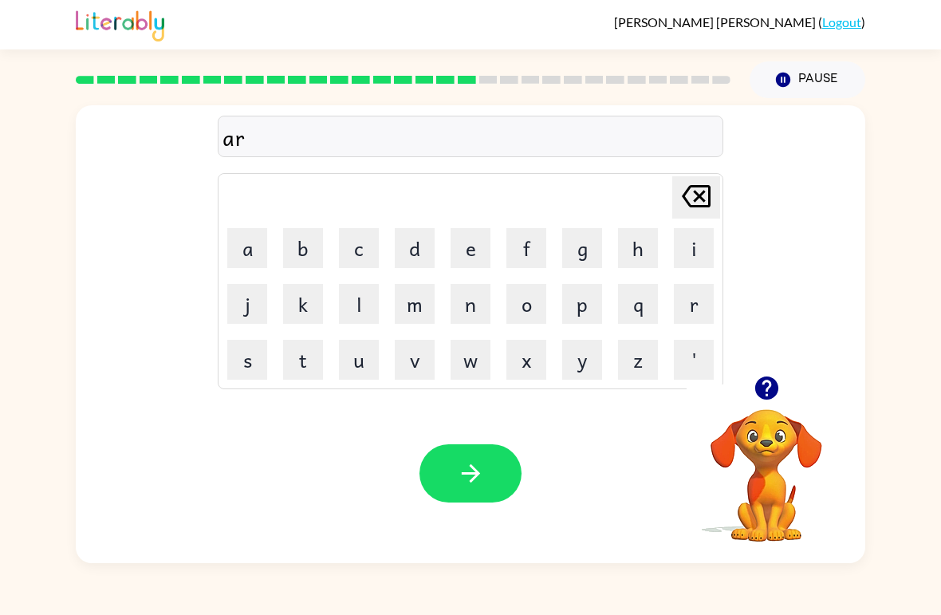
click at [369, 250] on button "c" at bounding box center [359, 248] width 40 height 40
click at [644, 250] on button "h" at bounding box center [638, 248] width 40 height 40
click at [474, 366] on button "w" at bounding box center [470, 360] width 40 height 40
click at [238, 251] on button "a" at bounding box center [247, 248] width 40 height 40
click at [571, 362] on button "y" at bounding box center [582, 360] width 40 height 40
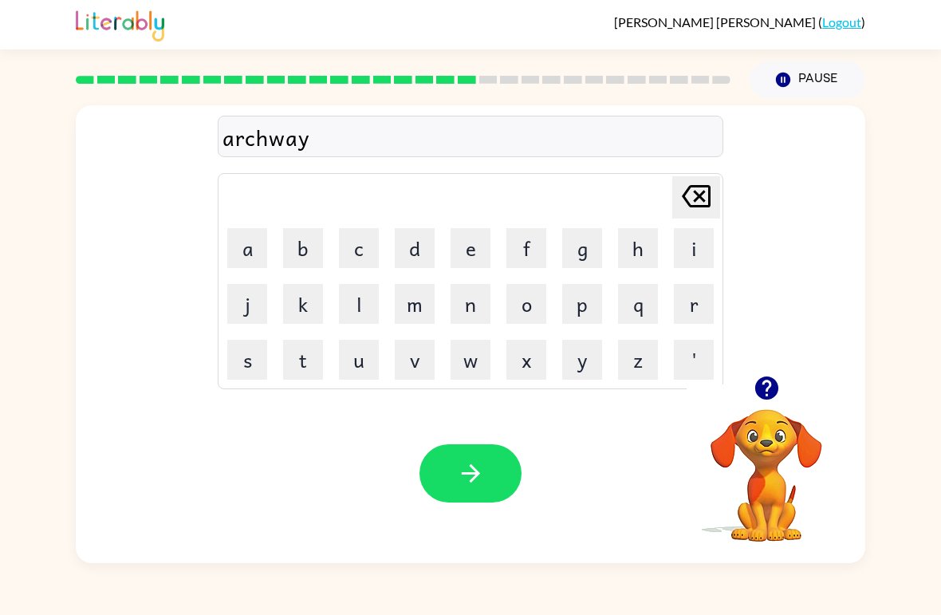
click at [456, 453] on button "button" at bounding box center [470, 473] width 102 height 58
click at [757, 378] on icon "button" at bounding box center [767, 388] width 28 height 28
click at [891, 596] on div "[PERSON_NAME] ( Logout ) Pause Pause Delete Delete last character input a b c d…" at bounding box center [470, 307] width 941 height 615
click at [522, 239] on button "f" at bounding box center [526, 248] width 40 height 40
click at [530, 306] on button "o" at bounding box center [526, 304] width 40 height 40
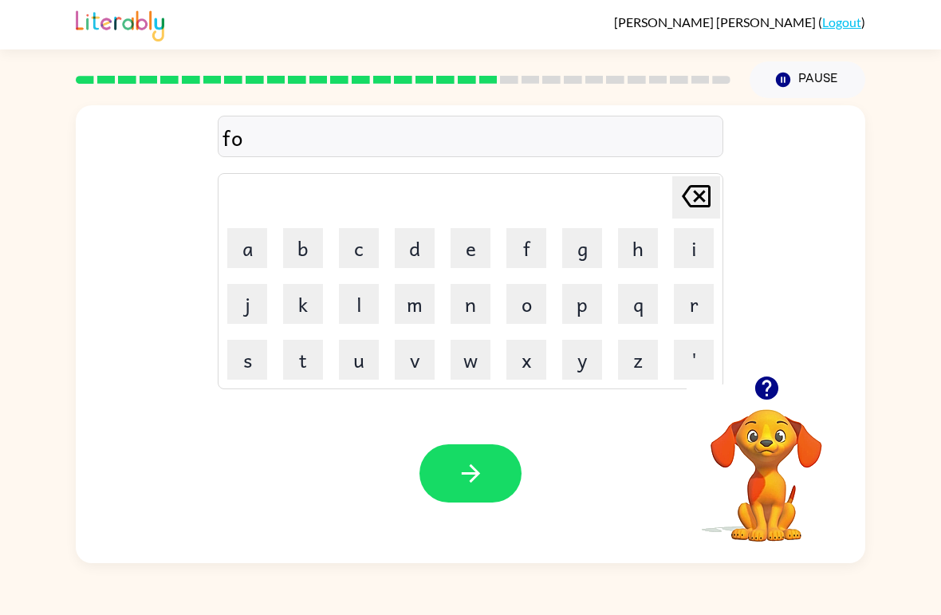
click at [767, 407] on button "button" at bounding box center [766, 388] width 41 height 41
click at [364, 300] on button "l" at bounding box center [359, 304] width 40 height 40
click at [364, 299] on button "l" at bounding box center [359, 304] width 40 height 40
click at [356, 323] on button "l" at bounding box center [359, 304] width 40 height 40
click at [700, 196] on icon at bounding box center [696, 196] width 29 height 22
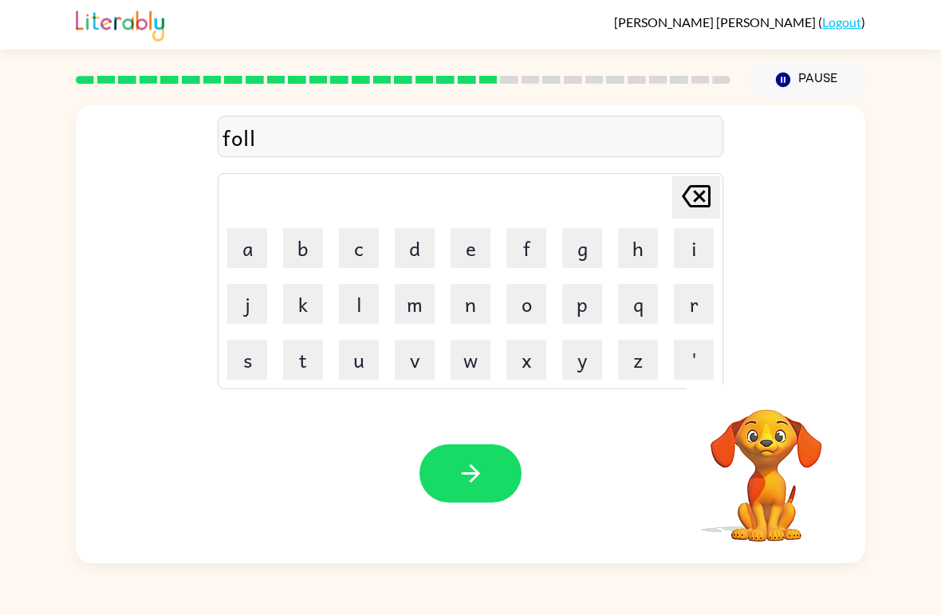
click at [529, 312] on button "o" at bounding box center [526, 304] width 40 height 40
click at [472, 364] on button "w" at bounding box center [470, 360] width 40 height 40
click at [480, 483] on icon "button" at bounding box center [471, 473] width 28 height 28
click at [337, 265] on td "c" at bounding box center [359, 248] width 54 height 54
click at [354, 259] on button "c" at bounding box center [359, 248] width 40 height 40
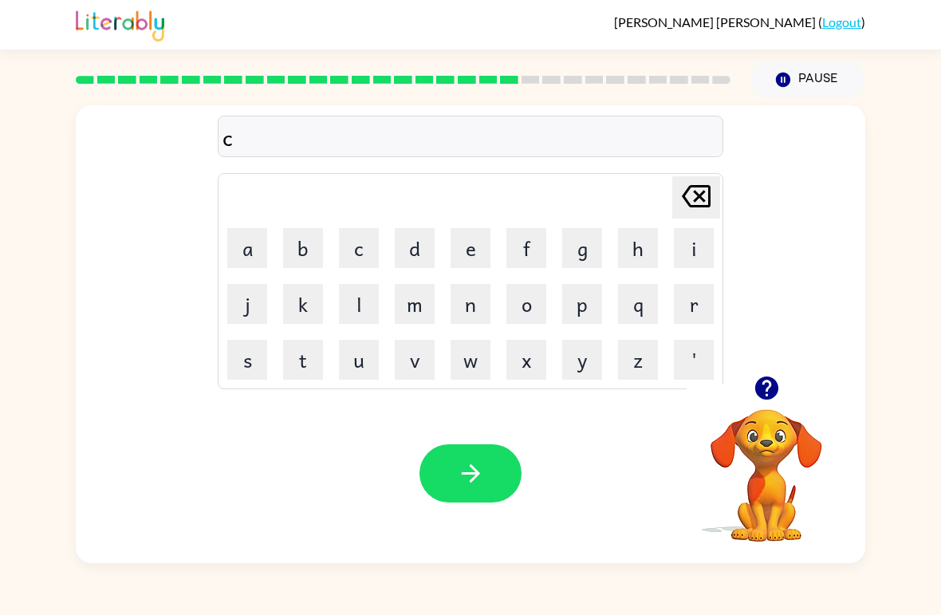
click at [480, 240] on button "e" at bounding box center [470, 248] width 40 height 40
click at [470, 305] on button "n" at bounding box center [470, 304] width 40 height 40
click at [313, 349] on button "t" at bounding box center [303, 360] width 40 height 40
click at [705, 242] on button "i" at bounding box center [694, 248] width 40 height 40
click at [589, 300] on button "p" at bounding box center [582, 304] width 40 height 40
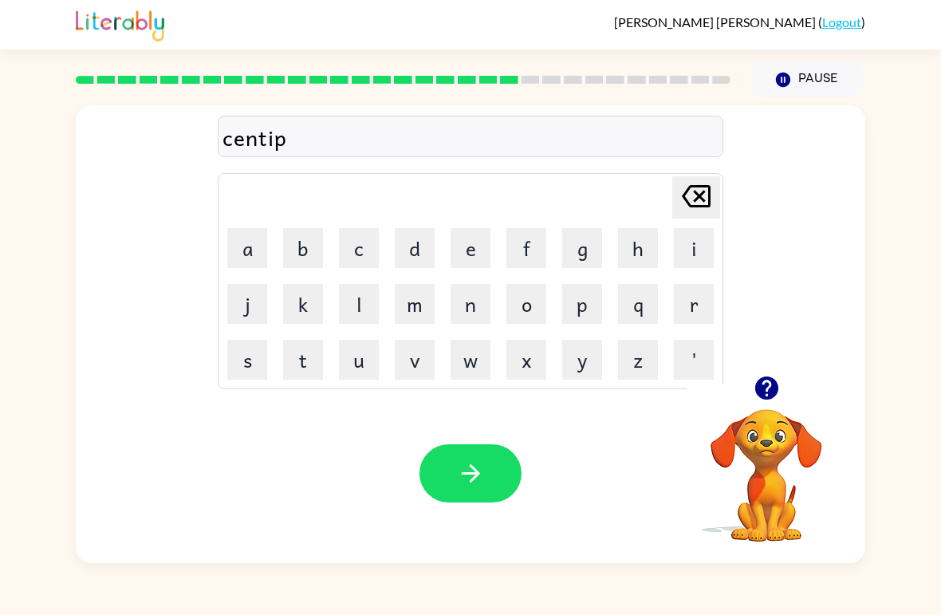
click at [458, 252] on button "e" at bounding box center [470, 248] width 40 height 40
click at [408, 247] on button "d" at bounding box center [415, 248] width 40 height 40
click at [475, 480] on icon "button" at bounding box center [471, 473] width 28 height 28
click at [242, 352] on button "s" at bounding box center [247, 360] width 40 height 40
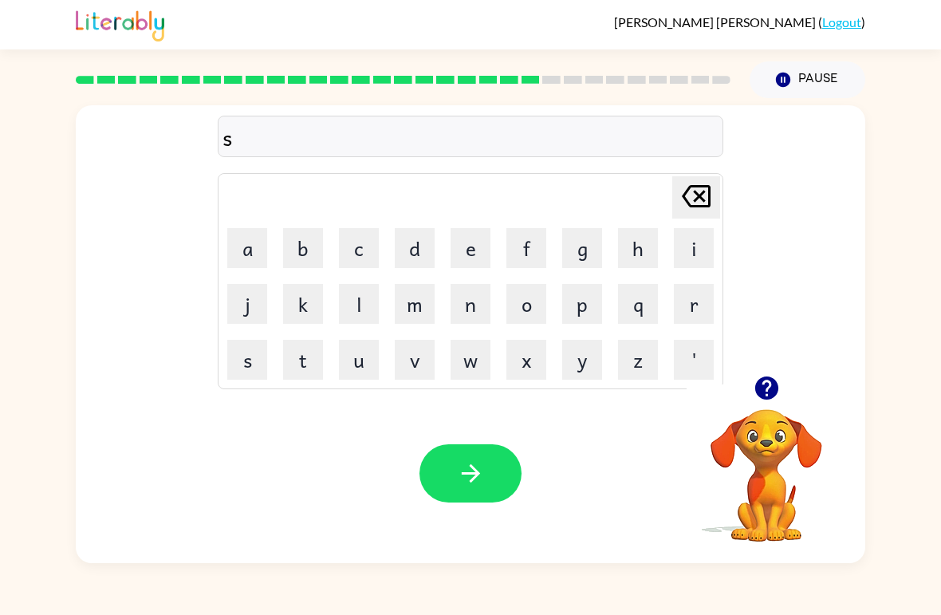
click at [353, 360] on button "u" at bounding box center [359, 360] width 40 height 40
click at [252, 359] on button "s" at bounding box center [247, 360] width 40 height 40
click at [306, 344] on button "t" at bounding box center [303, 360] width 40 height 40
click at [249, 252] on button "a" at bounding box center [247, 248] width 40 height 40
click at [470, 316] on button "n" at bounding box center [470, 304] width 40 height 40
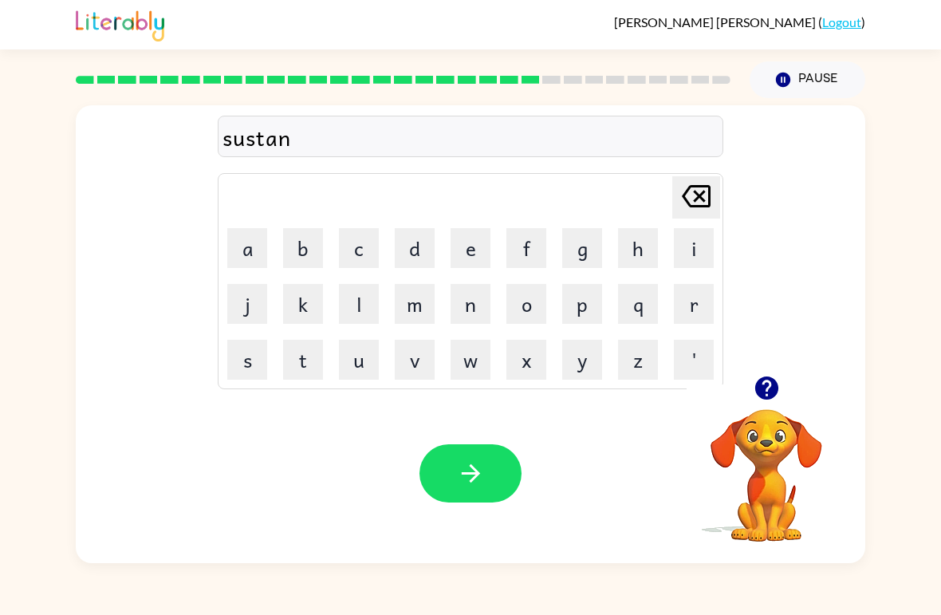
click at [482, 494] on button "button" at bounding box center [470, 473] width 102 height 58
click at [509, 257] on button "f" at bounding box center [526, 248] width 40 height 40
click at [525, 305] on button "o" at bounding box center [526, 304] width 40 height 40
click at [485, 364] on button "w" at bounding box center [470, 360] width 40 height 40
click at [242, 257] on button "a" at bounding box center [247, 248] width 40 height 40
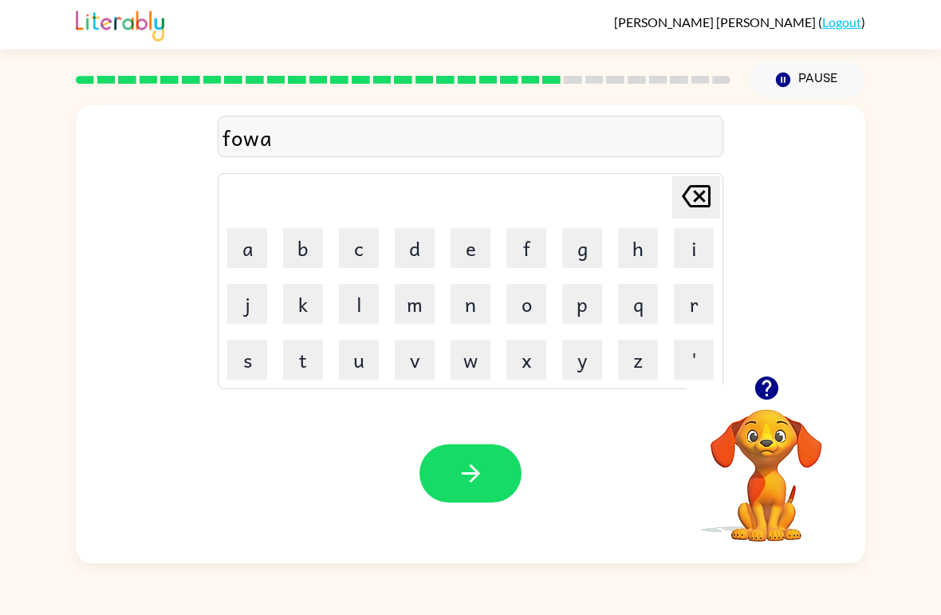
click at [699, 320] on button "r" at bounding box center [694, 304] width 40 height 40
click at [411, 247] on button "d" at bounding box center [415, 248] width 40 height 40
click at [494, 485] on button "button" at bounding box center [470, 473] width 102 height 58
click at [693, 310] on button "r" at bounding box center [694, 304] width 40 height 40
click at [475, 248] on button "e" at bounding box center [470, 248] width 40 height 40
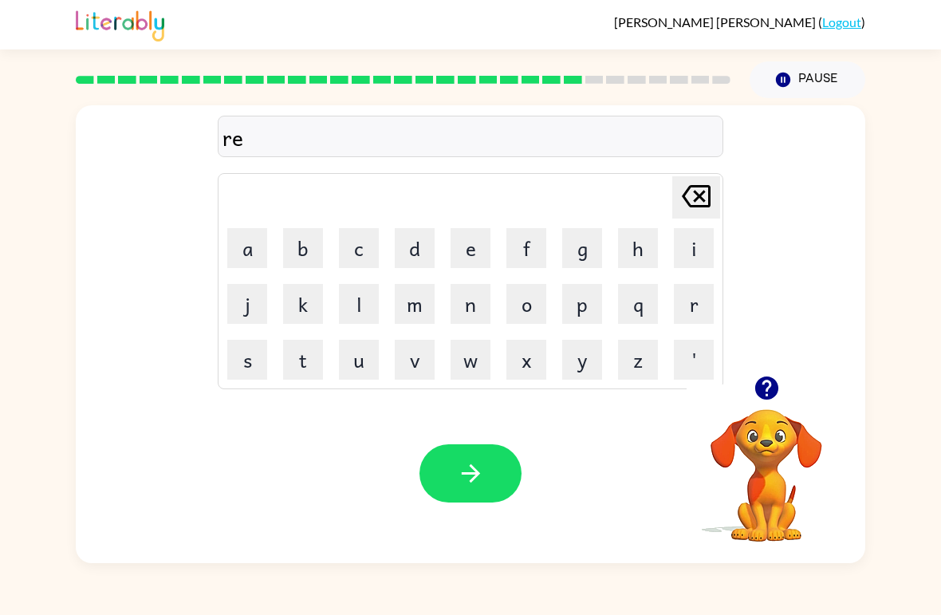
click at [356, 302] on button "l" at bounding box center [359, 304] width 40 height 40
click at [249, 259] on button "a" at bounding box center [247, 248] width 40 height 40
click at [309, 356] on button "t" at bounding box center [303, 360] width 40 height 40
click at [460, 239] on button "e" at bounding box center [470, 248] width 40 height 40
click at [413, 243] on button "d" at bounding box center [415, 248] width 40 height 40
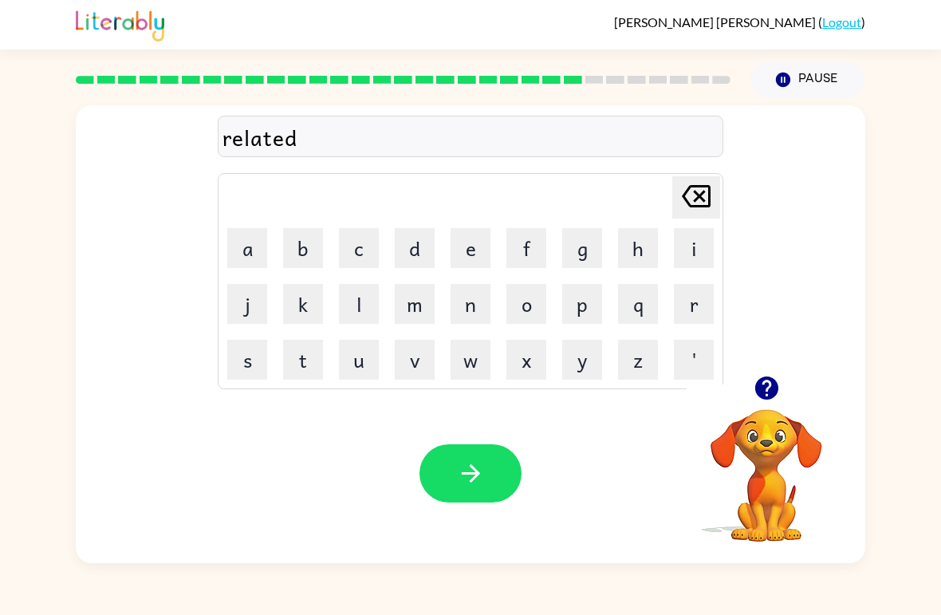
click at [462, 476] on icon "button" at bounding box center [471, 473] width 28 height 28
click at [585, 250] on button "g" at bounding box center [582, 248] width 40 height 40
click at [523, 297] on button "o" at bounding box center [526, 304] width 40 height 40
click at [305, 247] on button "b" at bounding box center [303, 248] width 40 height 40
click at [366, 297] on button "l" at bounding box center [359, 304] width 40 height 40
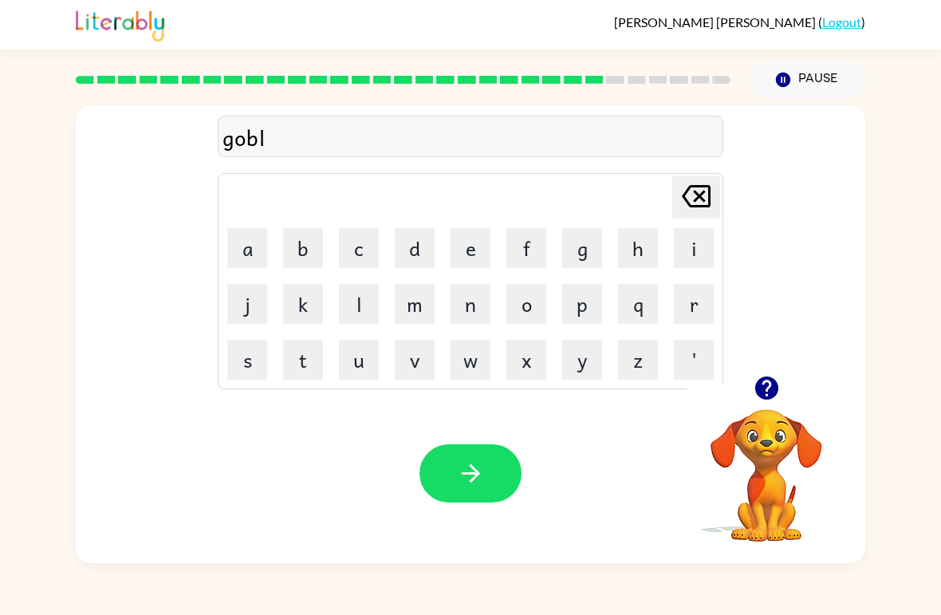
click at [698, 233] on button "i" at bounding box center [694, 248] width 40 height 40
click at [447, 312] on td "n" at bounding box center [470, 304] width 54 height 54
click at [465, 304] on button "n" at bounding box center [470, 304] width 40 height 40
click at [480, 486] on icon "button" at bounding box center [471, 473] width 28 height 28
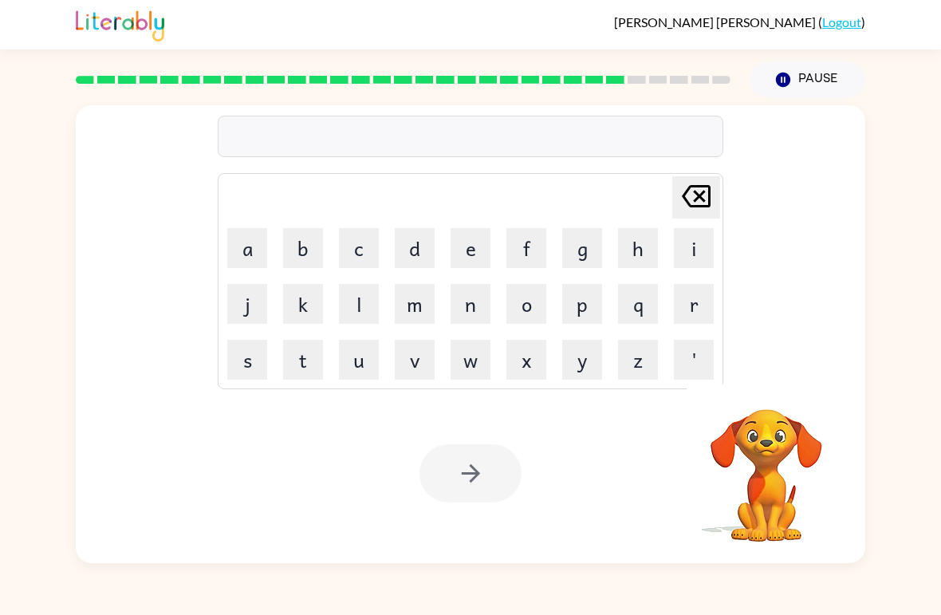
click at [360, 309] on button "l" at bounding box center [359, 304] width 40 height 40
click at [363, 354] on button "u" at bounding box center [359, 360] width 40 height 40
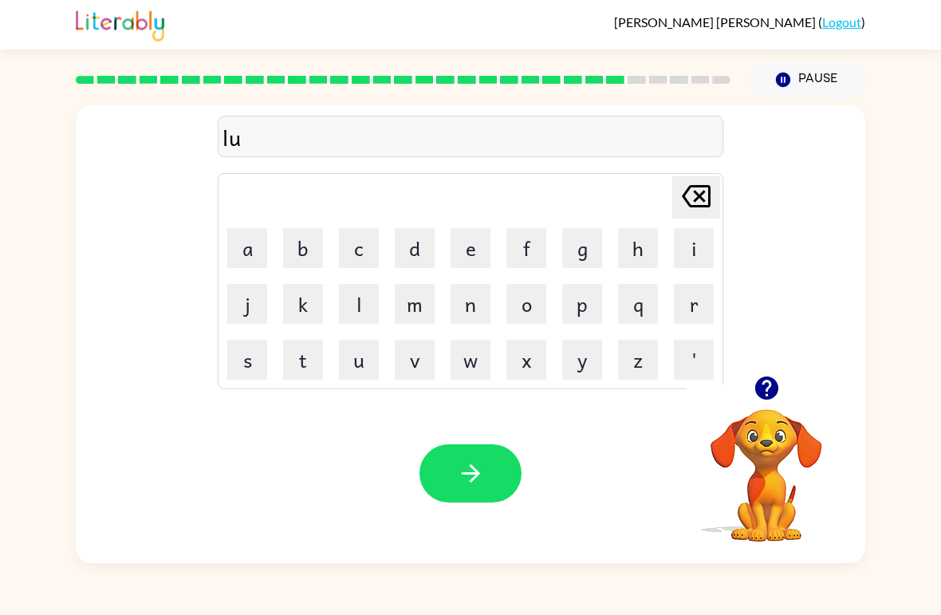
click at [418, 307] on button "m" at bounding box center [415, 304] width 40 height 40
click at [306, 243] on button "b" at bounding box center [303, 248] width 40 height 40
click at [478, 255] on button "e" at bounding box center [470, 248] width 40 height 40
click at [686, 298] on button "r" at bounding box center [694, 304] width 40 height 40
click at [242, 313] on button "j" at bounding box center [247, 304] width 40 height 40
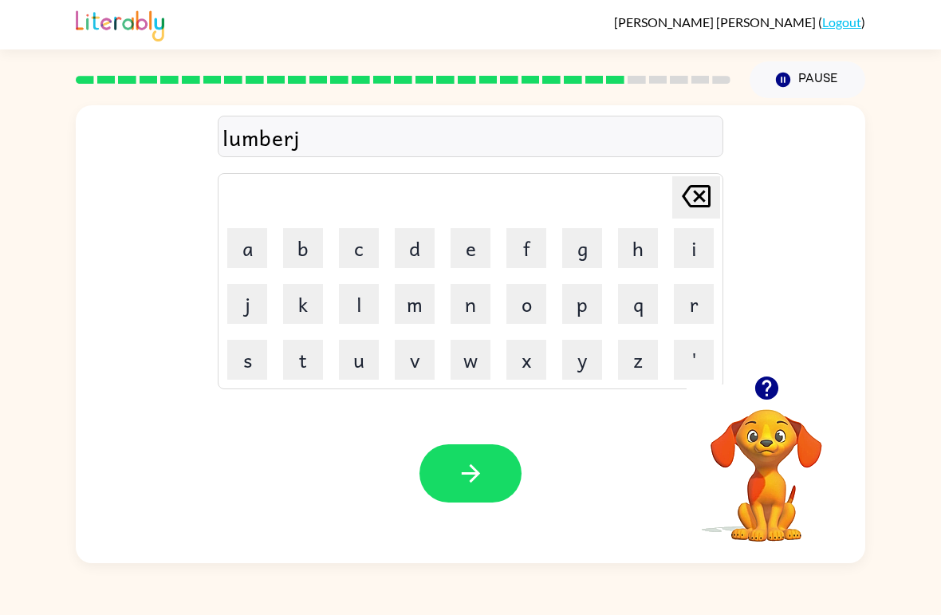
click at [254, 243] on button "a" at bounding box center [247, 248] width 40 height 40
click at [362, 244] on button "c" at bounding box center [359, 248] width 40 height 40
click at [308, 297] on button "k" at bounding box center [303, 304] width 40 height 40
click at [489, 480] on button "button" at bounding box center [470, 473] width 102 height 58
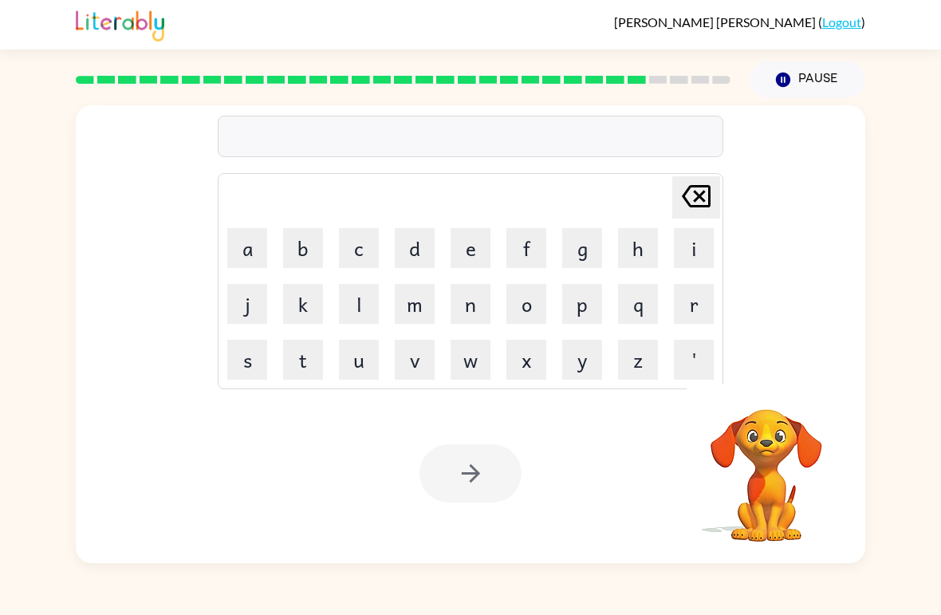
click at [588, 316] on button "p" at bounding box center [582, 304] width 40 height 40
click at [465, 241] on button "e" at bounding box center [470, 248] width 40 height 40
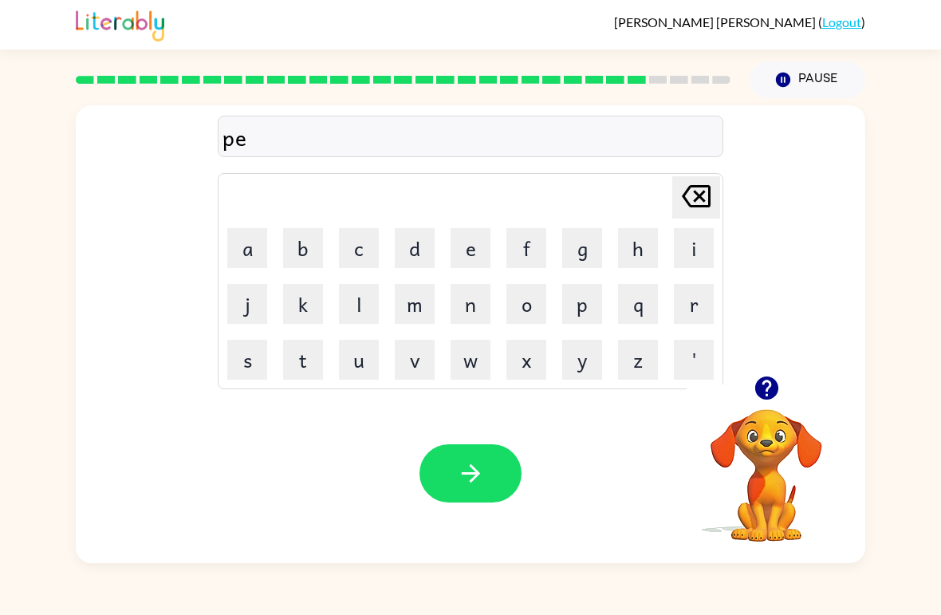
click at [689, 245] on button "i" at bounding box center [694, 248] width 40 height 40
click at [684, 300] on button "r" at bounding box center [694, 304] width 40 height 40
click at [369, 256] on button "c" at bounding box center [359, 248] width 40 height 40
click at [459, 239] on button "e" at bounding box center [470, 248] width 40 height 40
click at [467, 514] on div "Your browser must support playing .mp4 files to use Literably. Please try using…" at bounding box center [470, 472] width 789 height 179
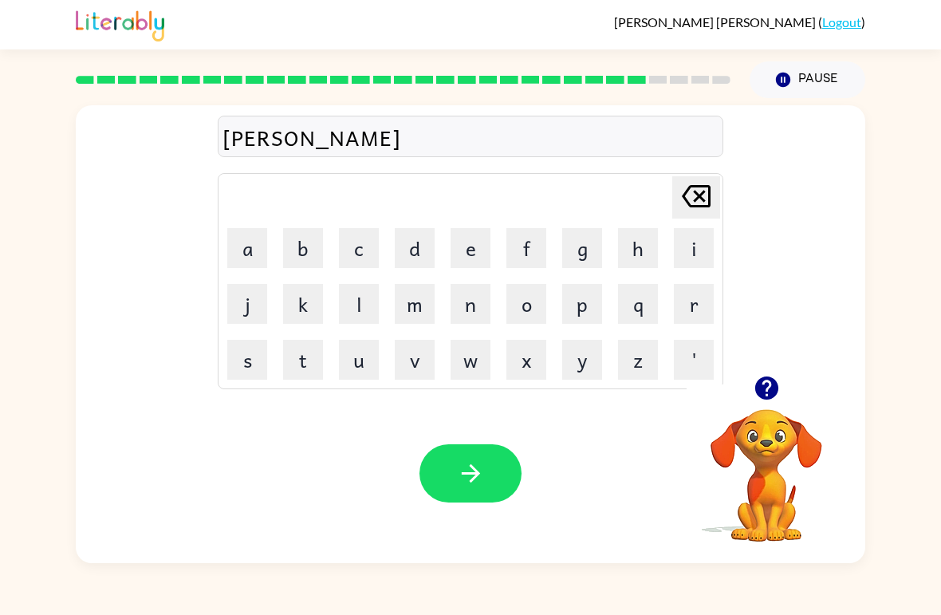
click at [493, 482] on button "button" at bounding box center [470, 473] width 102 height 58
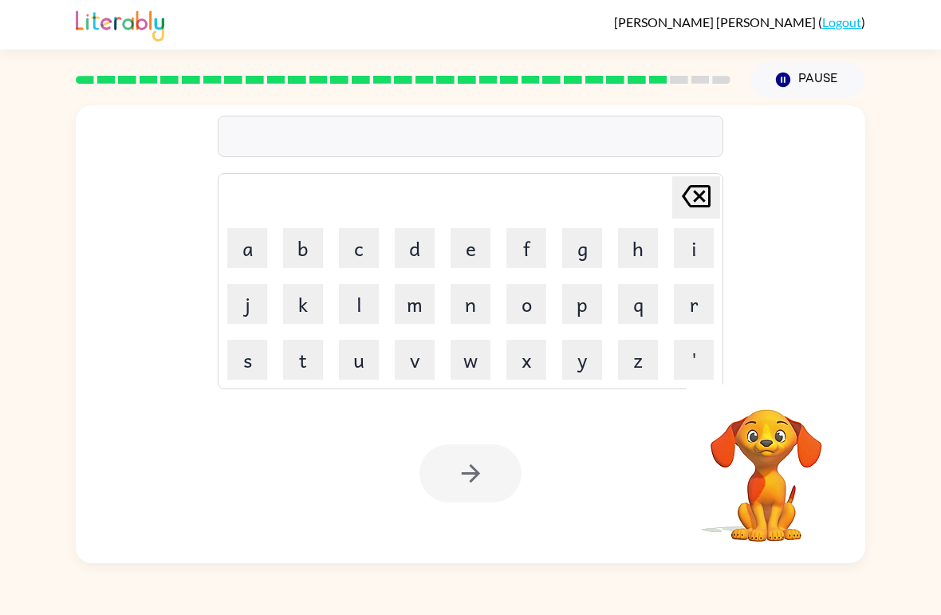
click at [821, 488] on video "Your browser must support playing .mp4 files to use Literably. Please try using…" at bounding box center [765, 463] width 159 height 159
click at [293, 369] on button "t" at bounding box center [303, 360] width 40 height 40
click at [629, 254] on button "h" at bounding box center [638, 248] width 40 height 40
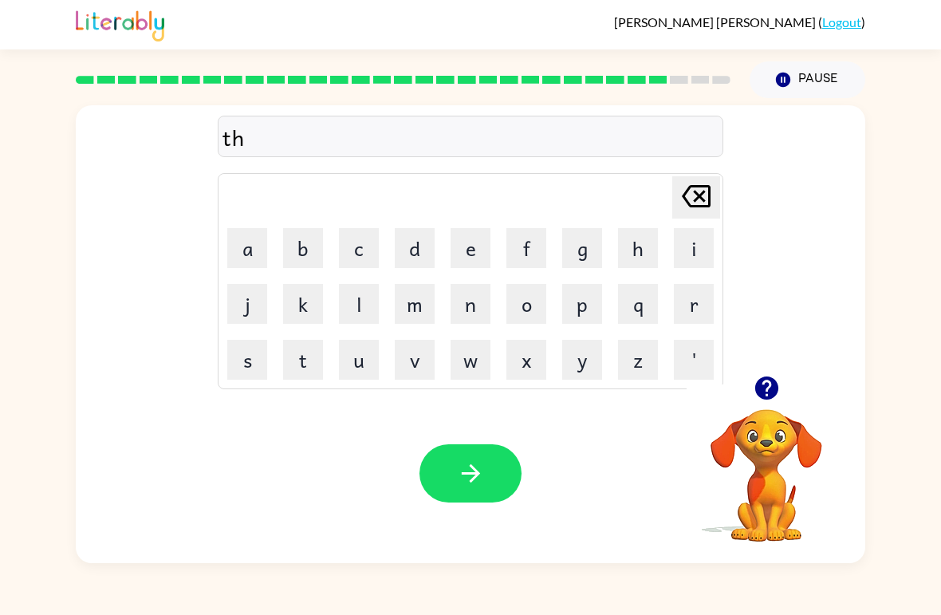
click at [695, 240] on button "i" at bounding box center [694, 248] width 40 height 40
click at [466, 313] on button "n" at bounding box center [470, 304] width 40 height 40
click at [469, 490] on button "button" at bounding box center [470, 473] width 102 height 58
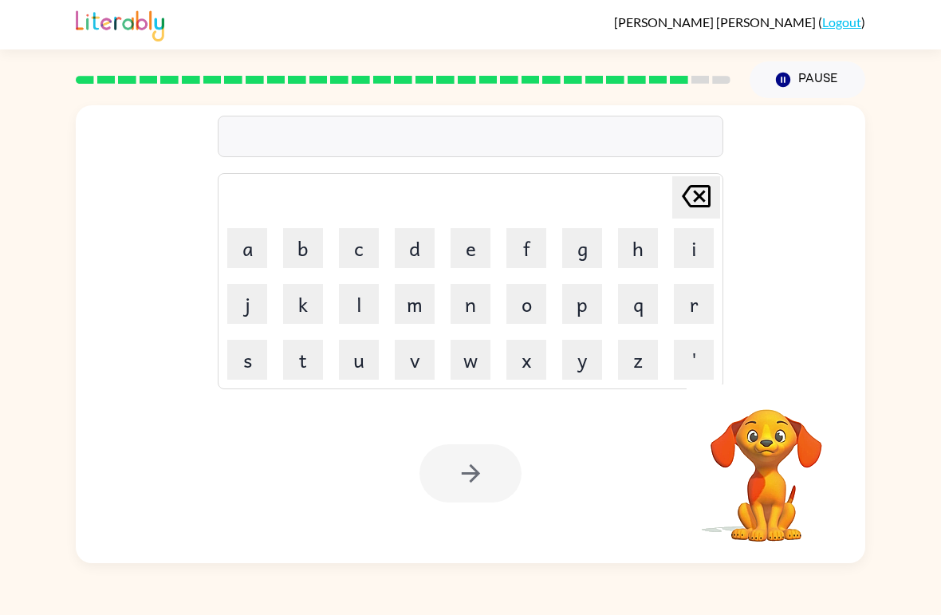
click at [245, 356] on button "s" at bounding box center [247, 360] width 40 height 40
click at [685, 246] on button "i" at bounding box center [694, 248] width 40 height 40
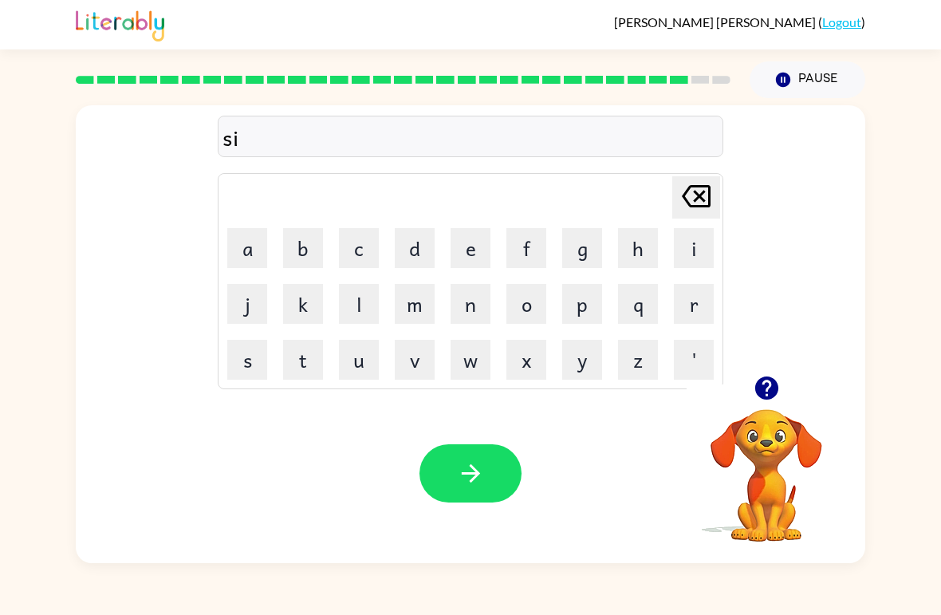
click at [352, 303] on button "l" at bounding box center [359, 304] width 40 height 40
click at [422, 356] on button "v" at bounding box center [415, 360] width 40 height 40
click at [696, 194] on icon at bounding box center [696, 196] width 29 height 22
click at [411, 355] on button "v" at bounding box center [415, 360] width 40 height 40
click at [460, 250] on button "e" at bounding box center [470, 248] width 40 height 40
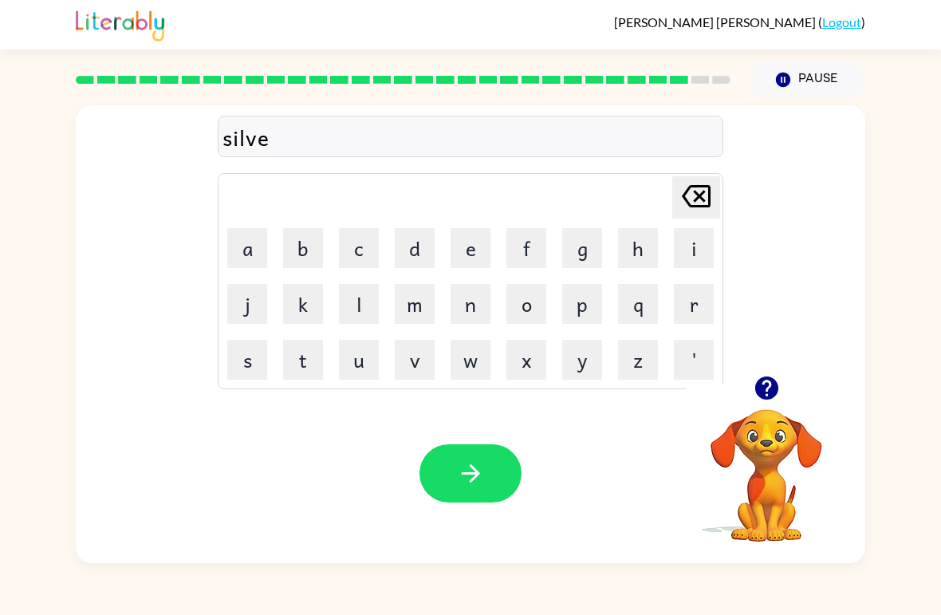
click at [698, 304] on button "r" at bounding box center [694, 304] width 40 height 40
click at [484, 369] on button "w" at bounding box center [470, 360] width 40 height 40
click at [238, 259] on button "a" at bounding box center [247, 248] width 40 height 40
click at [687, 304] on button "r" at bounding box center [694, 304] width 40 height 40
click at [466, 254] on button "e" at bounding box center [470, 248] width 40 height 40
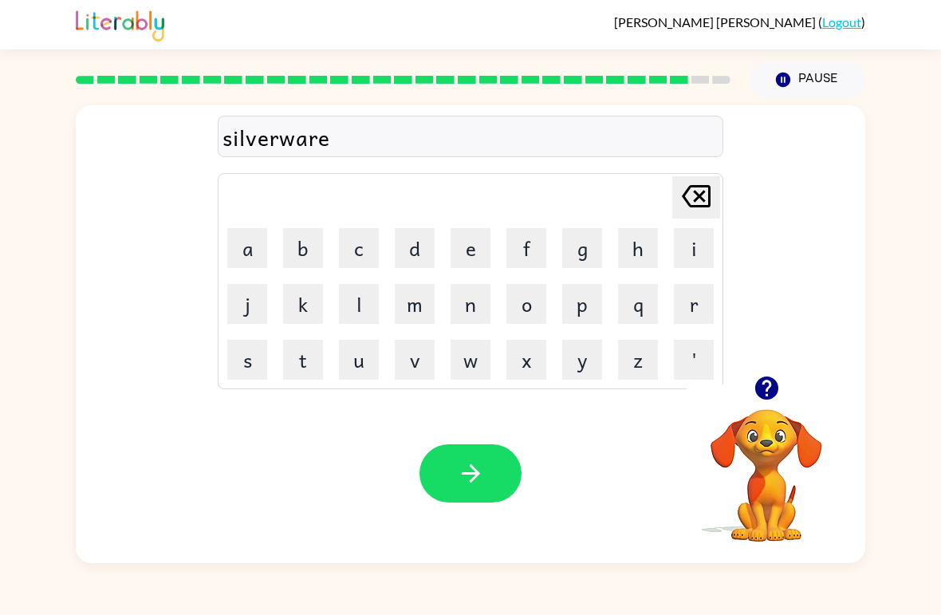
click at [464, 474] on icon "button" at bounding box center [470, 473] width 18 height 18
click at [350, 369] on button "u" at bounding box center [359, 360] width 40 height 40
click at [472, 303] on button "n" at bounding box center [470, 304] width 40 height 40
click at [244, 258] on button "a" at bounding box center [247, 248] width 40 height 40
click at [525, 242] on button "f" at bounding box center [526, 248] width 40 height 40
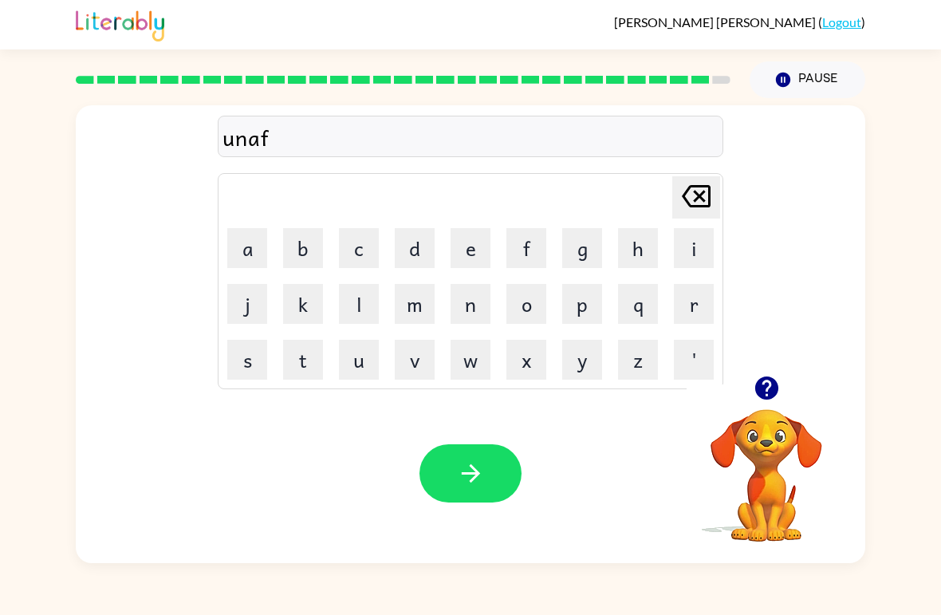
click at [710, 302] on button "r" at bounding box center [694, 304] width 40 height 40
click at [244, 242] on button "a" at bounding box center [247, 248] width 40 height 40
click at [692, 254] on button "i" at bounding box center [694, 248] width 40 height 40
click at [412, 258] on button "d" at bounding box center [415, 248] width 40 height 40
click at [478, 471] on icon "button" at bounding box center [471, 473] width 28 height 28
